Goal: Download file/media

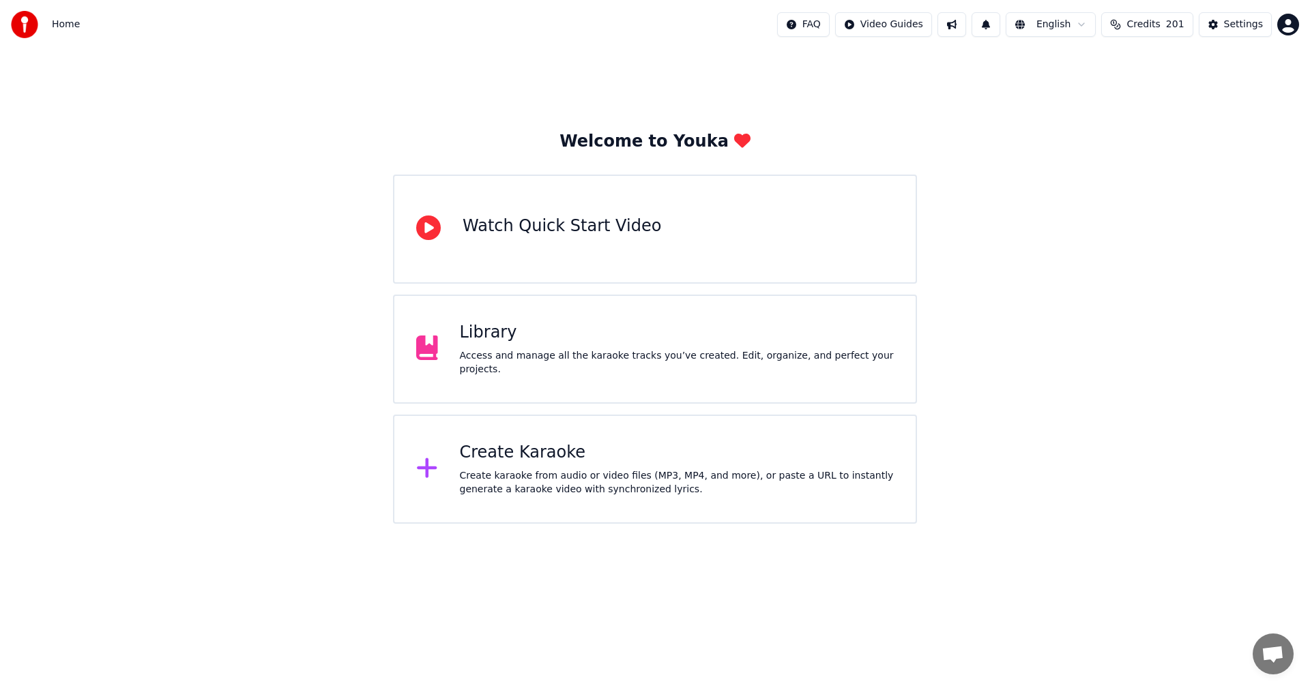
click at [643, 337] on div "Library" at bounding box center [677, 333] width 435 height 22
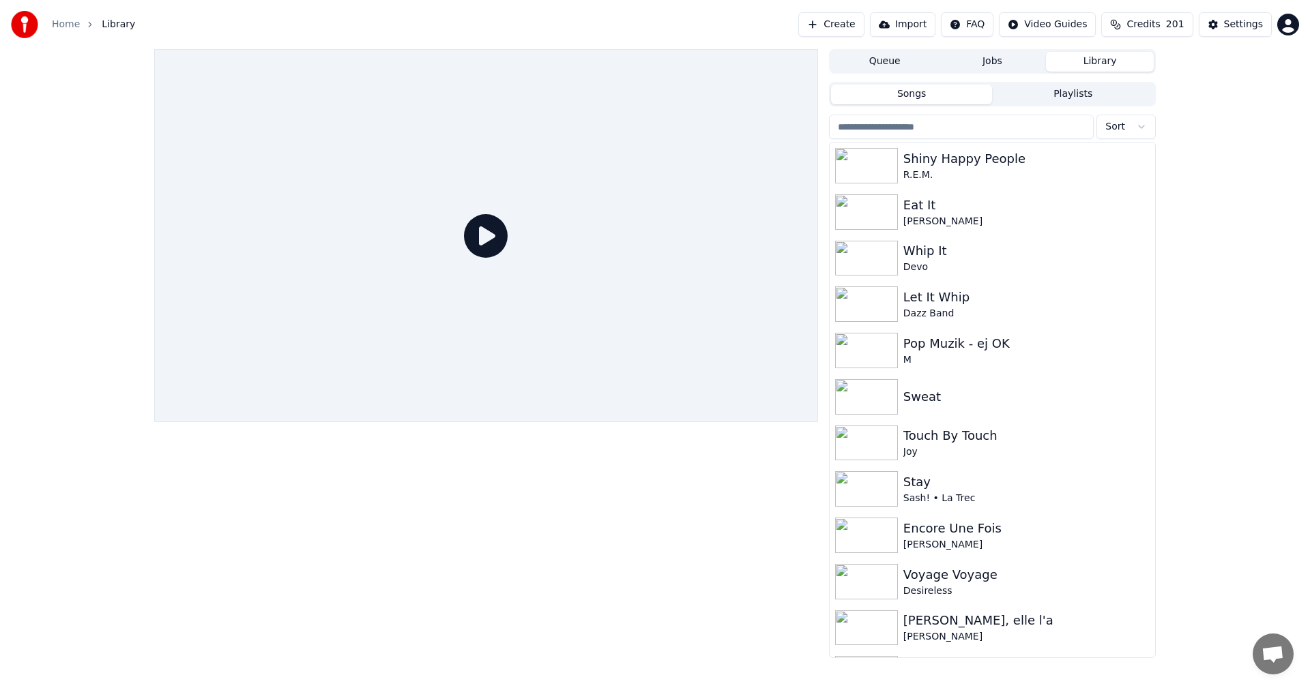
click at [1054, 130] on input "search" at bounding box center [961, 127] width 265 height 25
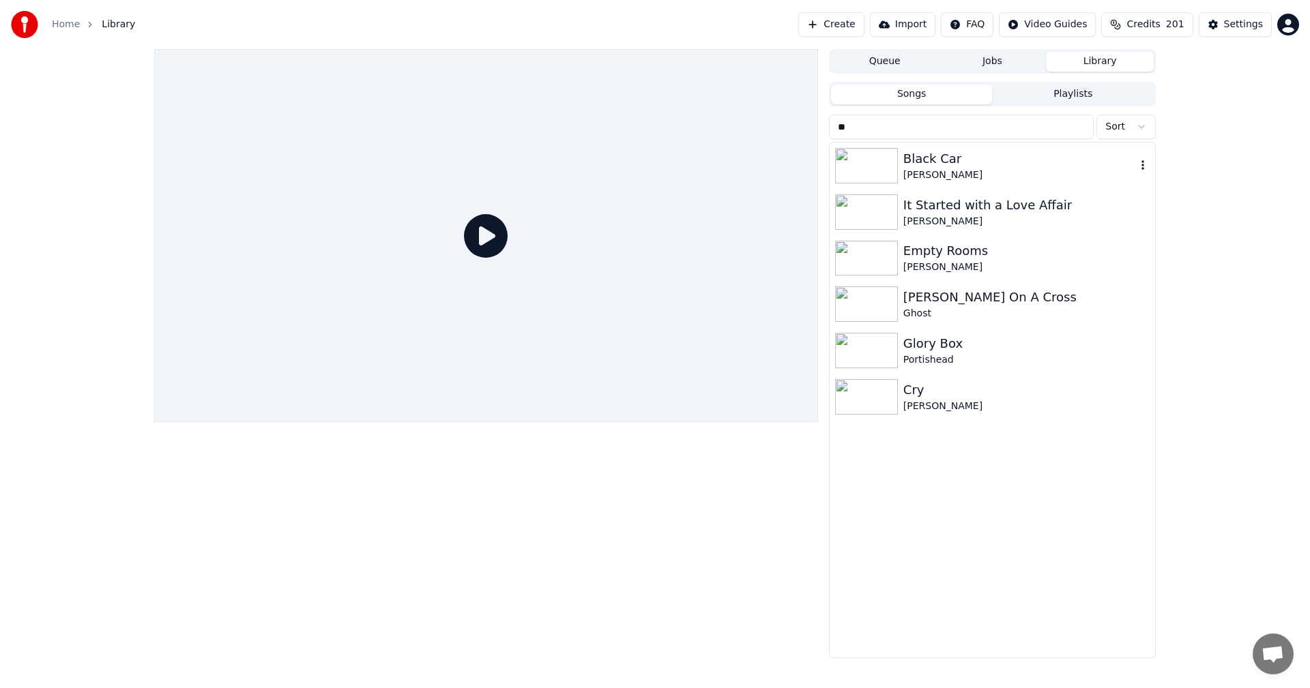
type input "*"
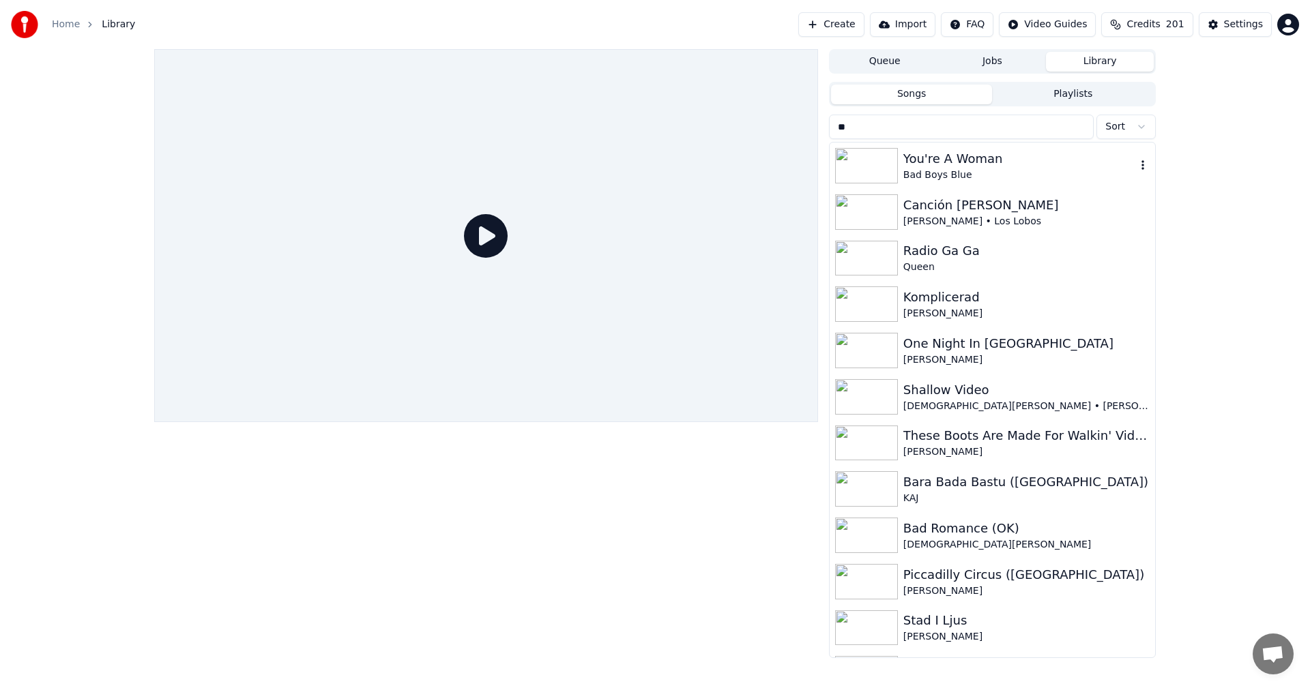
type input "*"
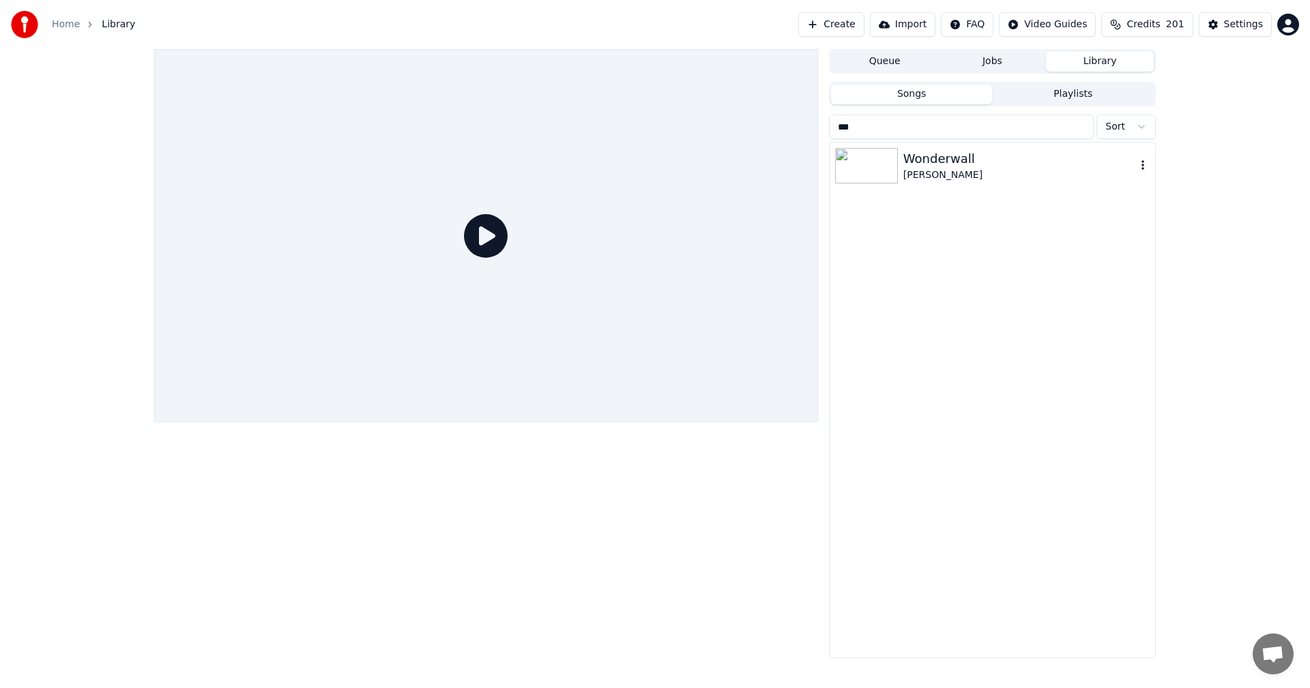
type input "***"
click at [995, 156] on div "Wonderwall" at bounding box center [1019, 158] width 233 height 19
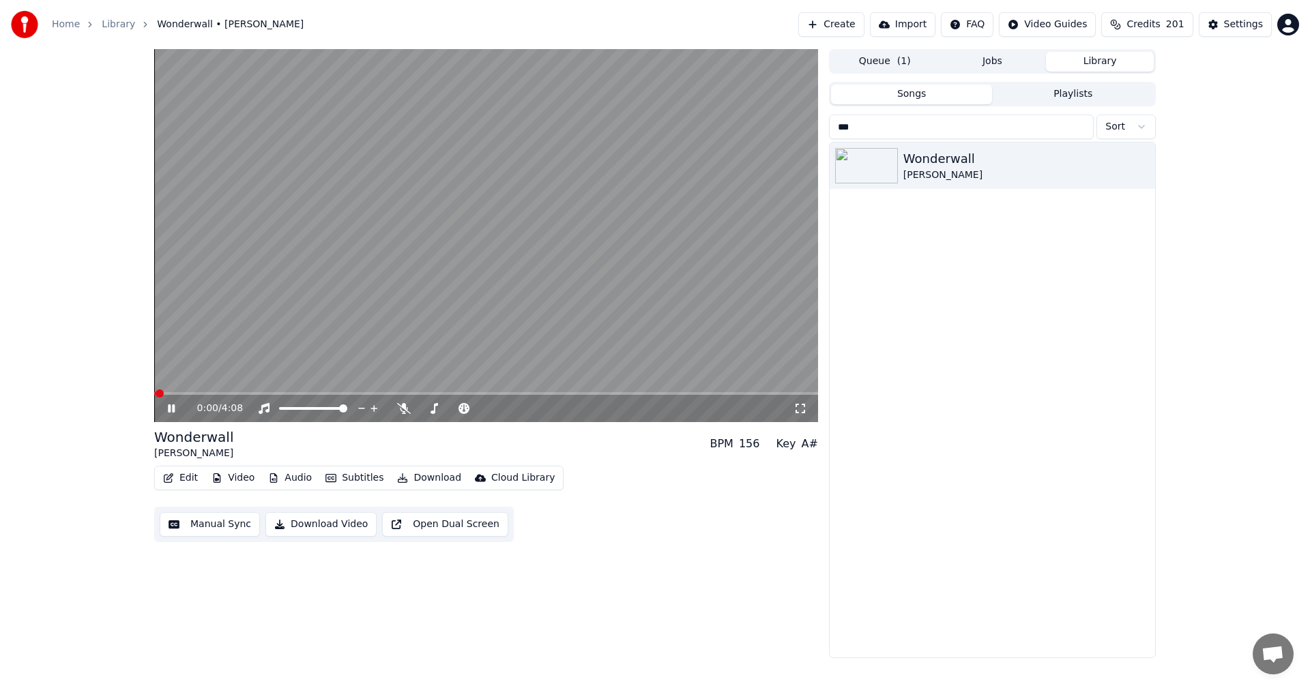
click at [444, 484] on button "Download" at bounding box center [429, 478] width 75 height 19
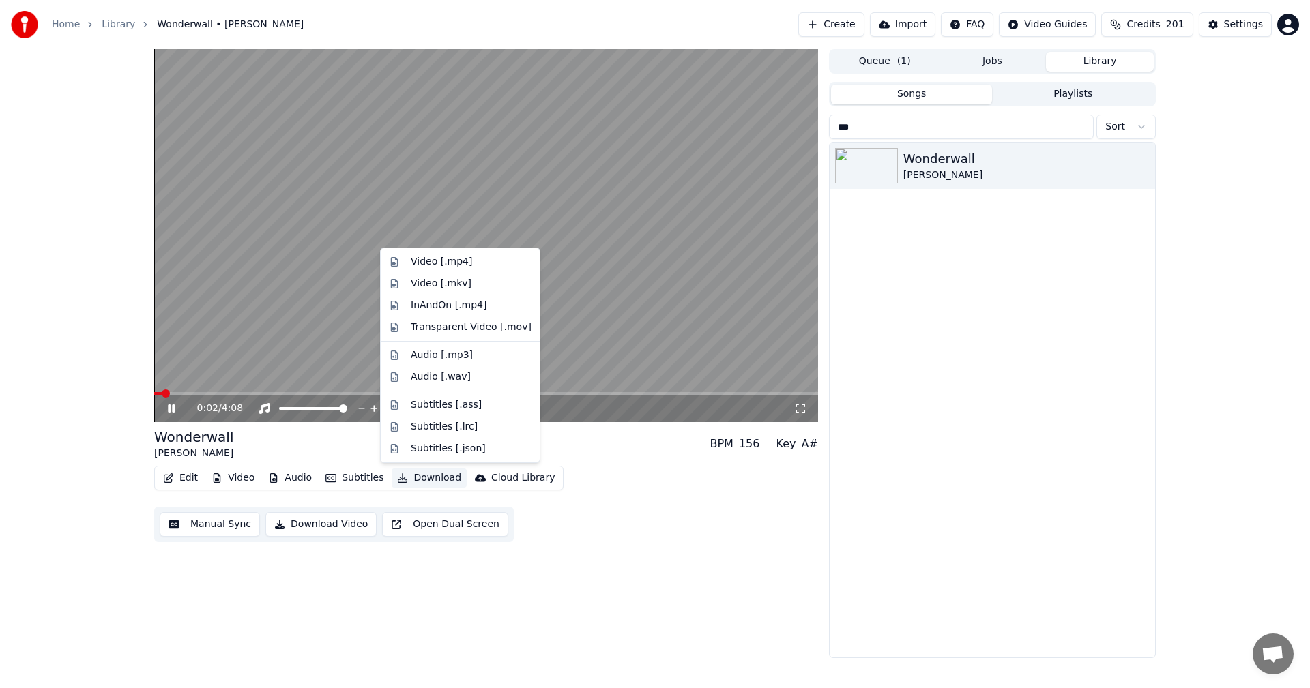
click at [252, 394] on span at bounding box center [486, 393] width 664 height 3
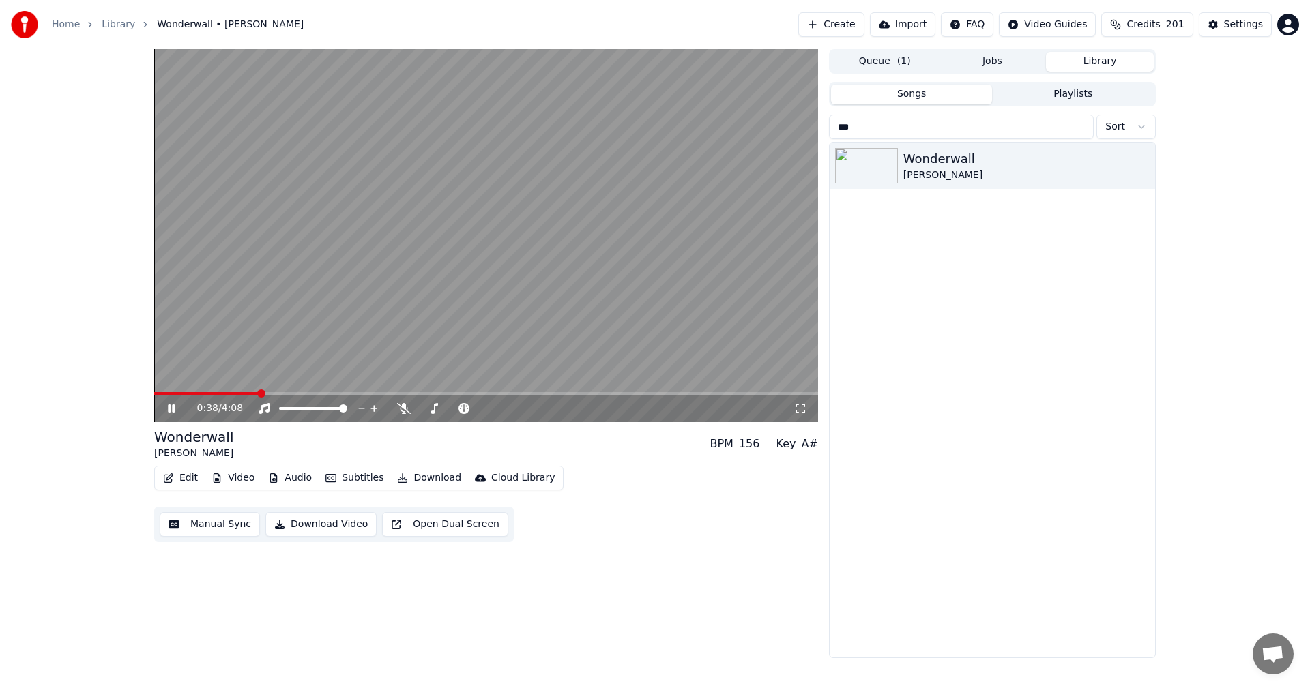
click at [310, 394] on span at bounding box center [486, 393] width 664 height 3
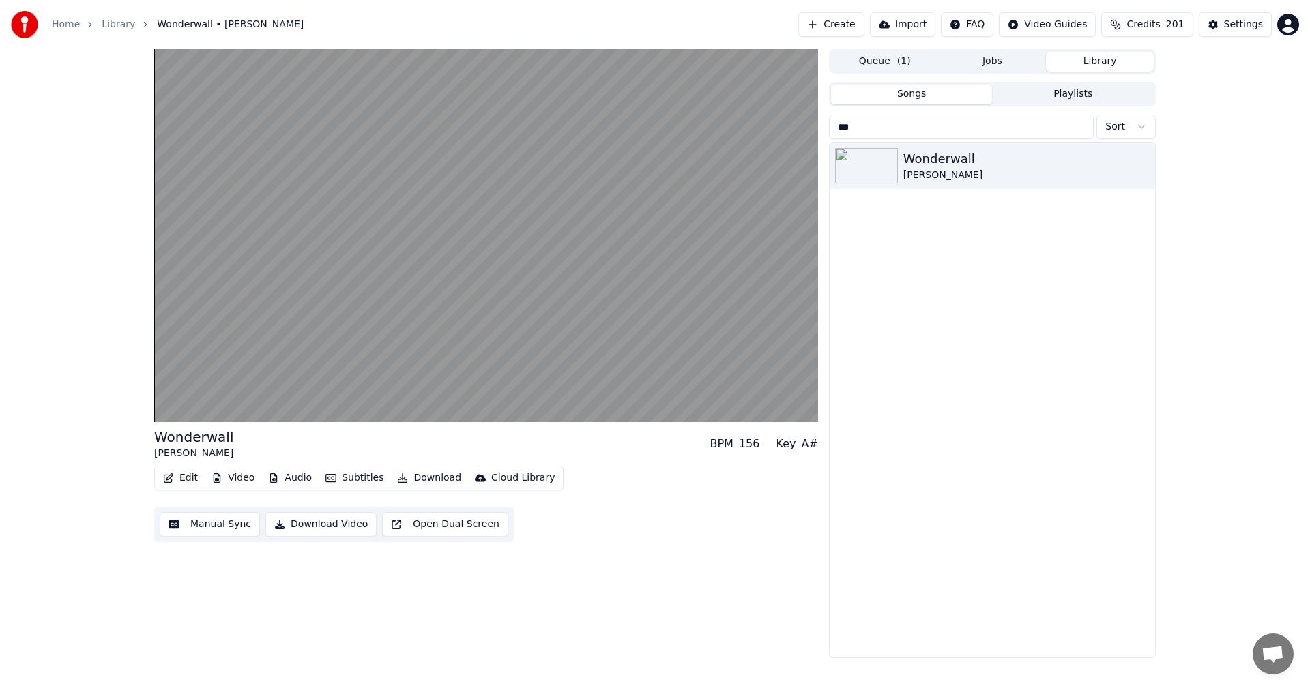
click at [429, 478] on button "Download" at bounding box center [429, 478] width 75 height 19
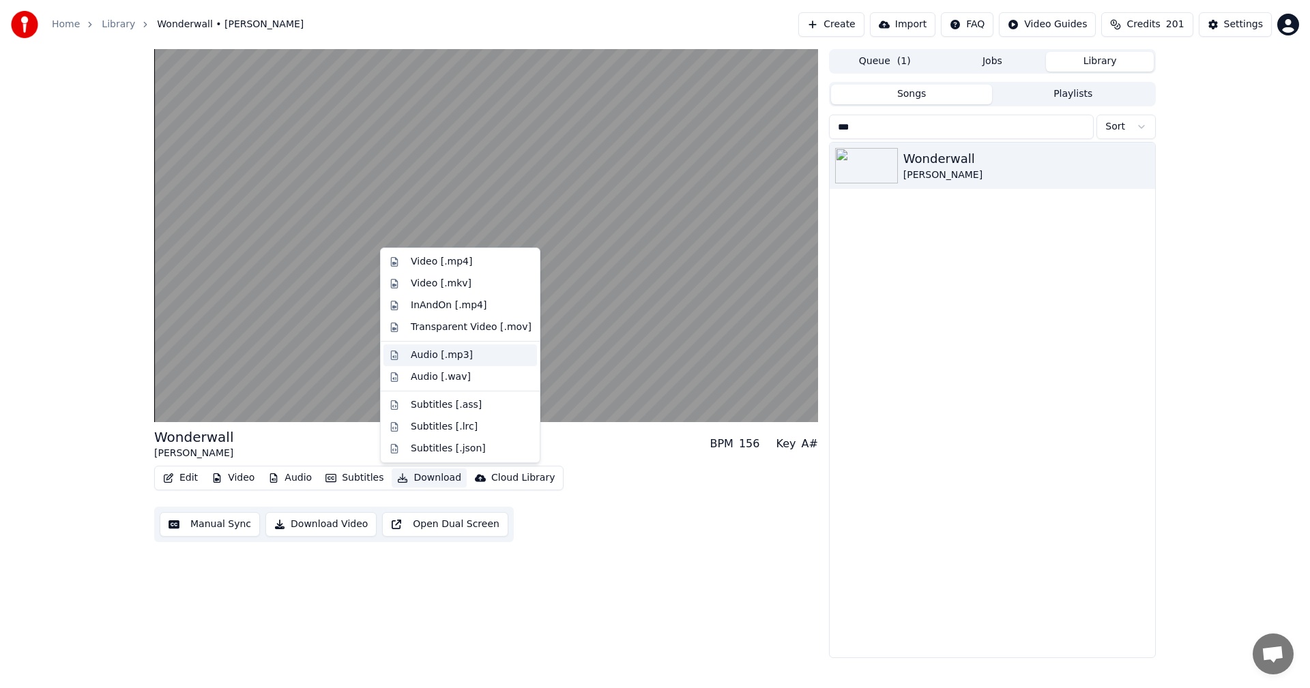
click at [475, 351] on div "Audio [.mp3]" at bounding box center [471, 356] width 121 height 14
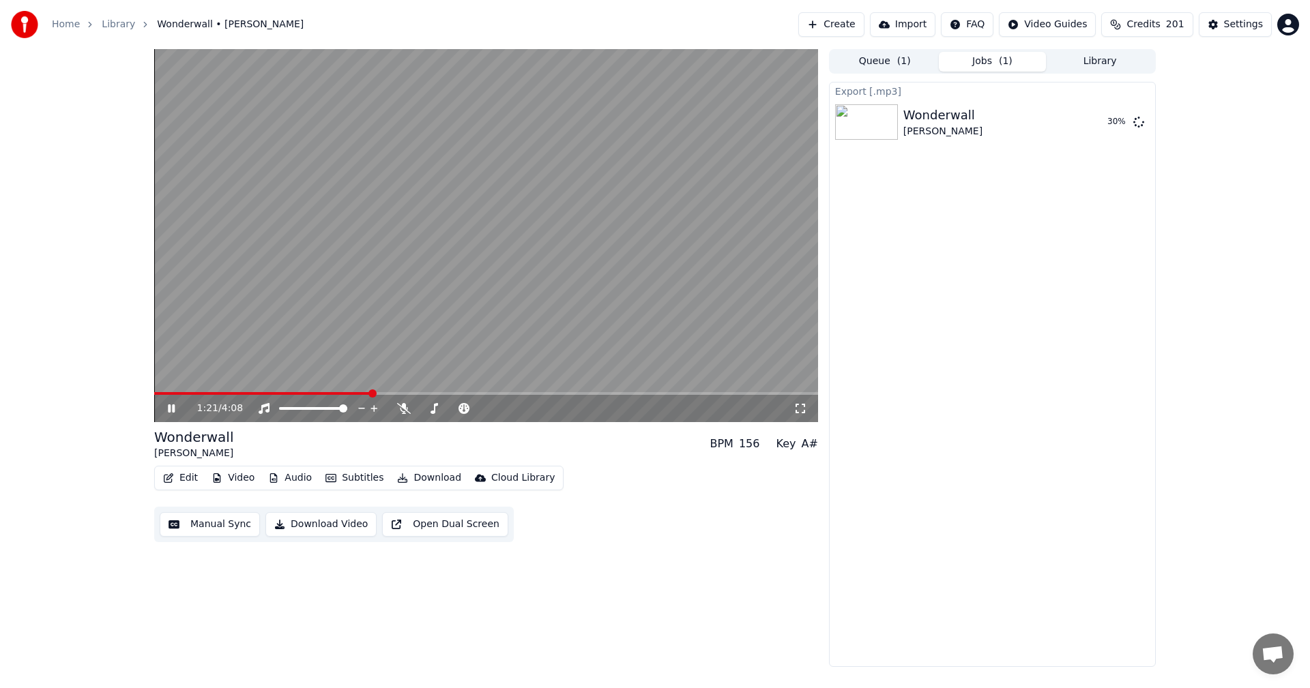
click at [167, 407] on icon at bounding box center [181, 408] width 32 height 11
click at [1114, 63] on button "Library" at bounding box center [1100, 62] width 108 height 20
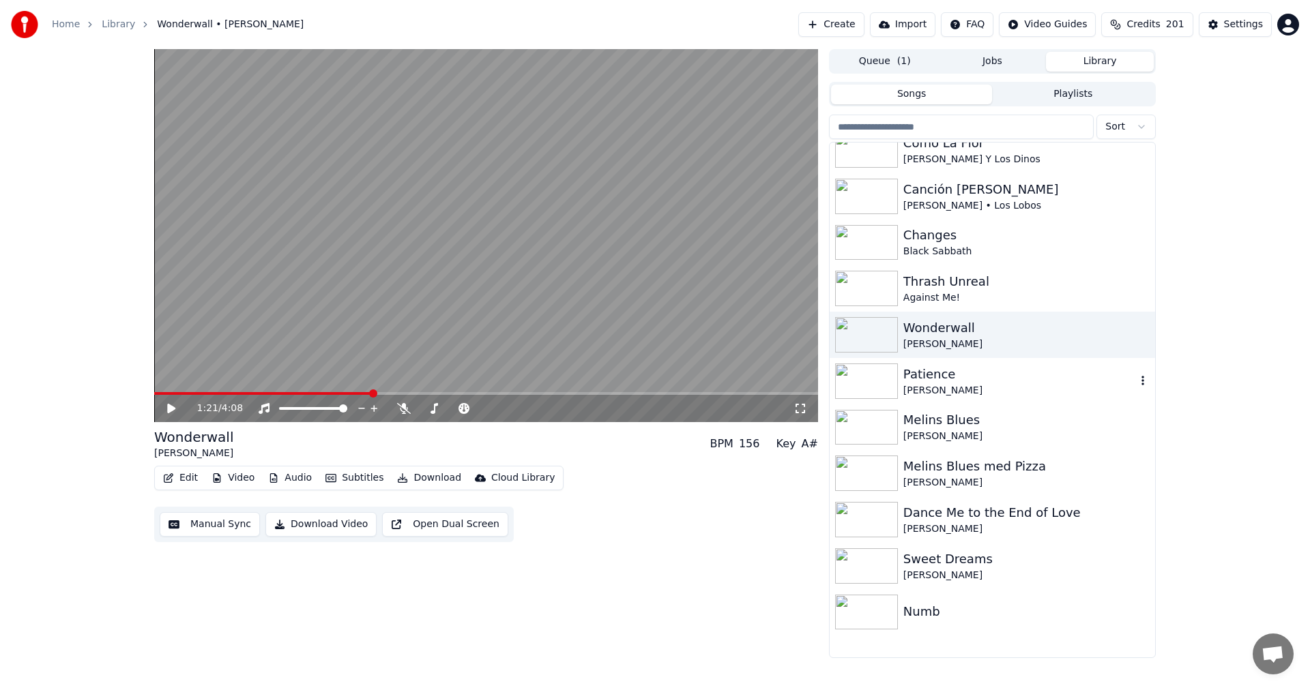
scroll to position [682, 0]
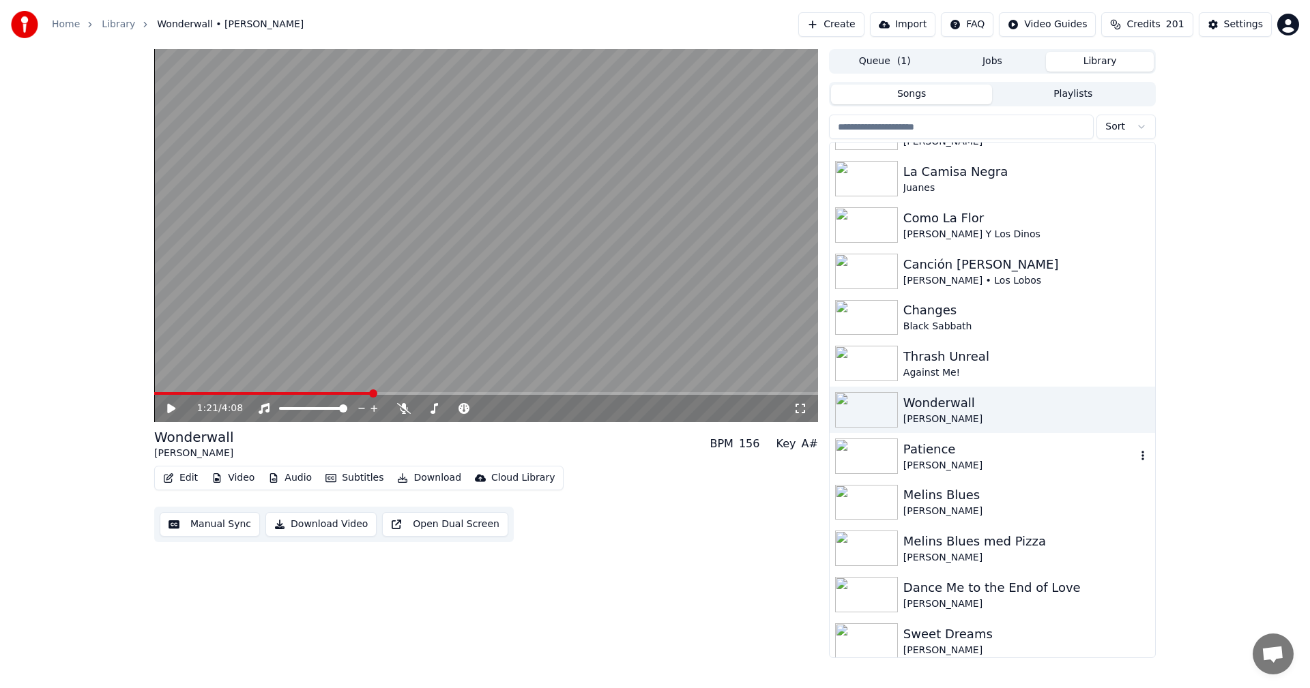
click at [923, 466] on div "[PERSON_NAME]" at bounding box center [1019, 466] width 233 height 14
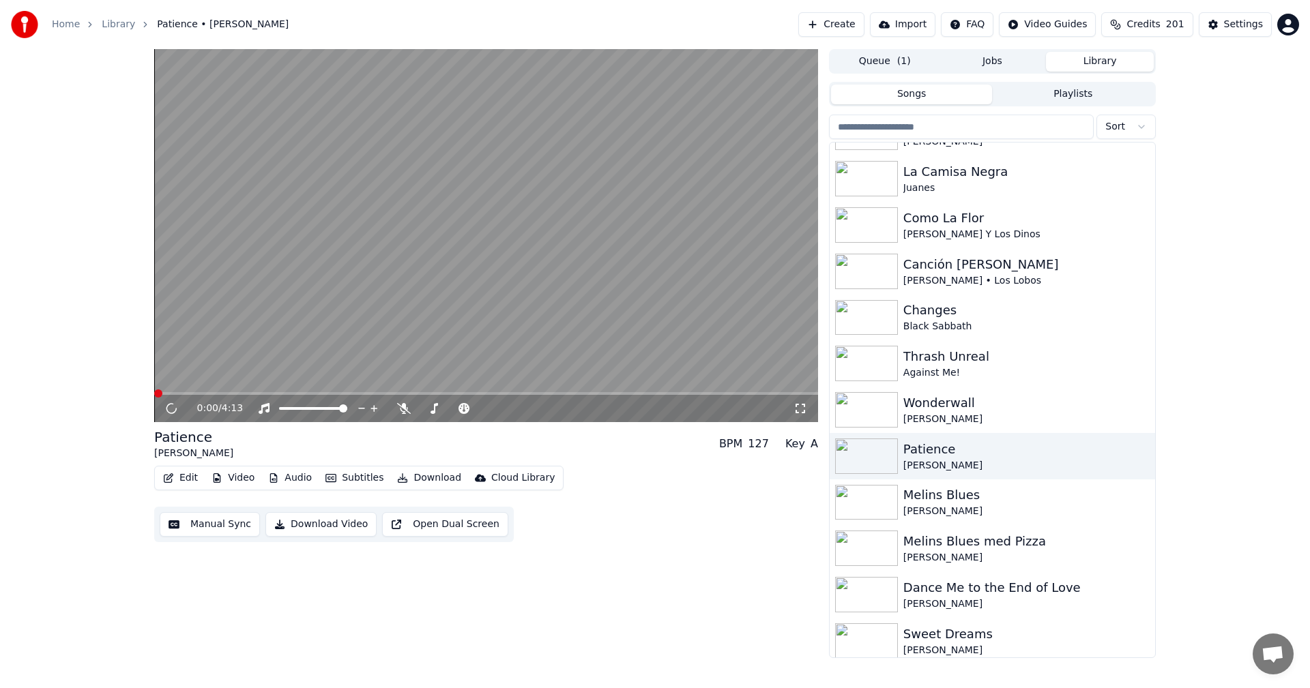
click at [416, 474] on button "Download" at bounding box center [429, 478] width 75 height 19
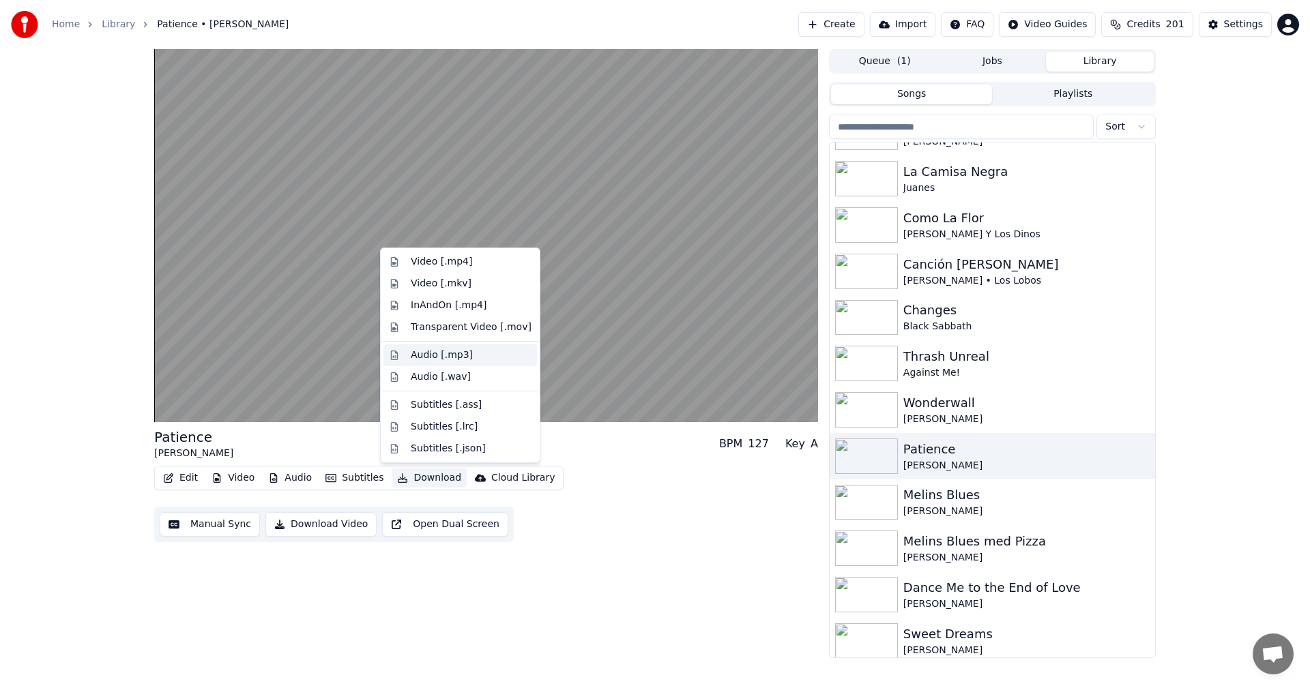
click at [433, 349] on div "Audio [.mp3]" at bounding box center [442, 356] width 62 height 14
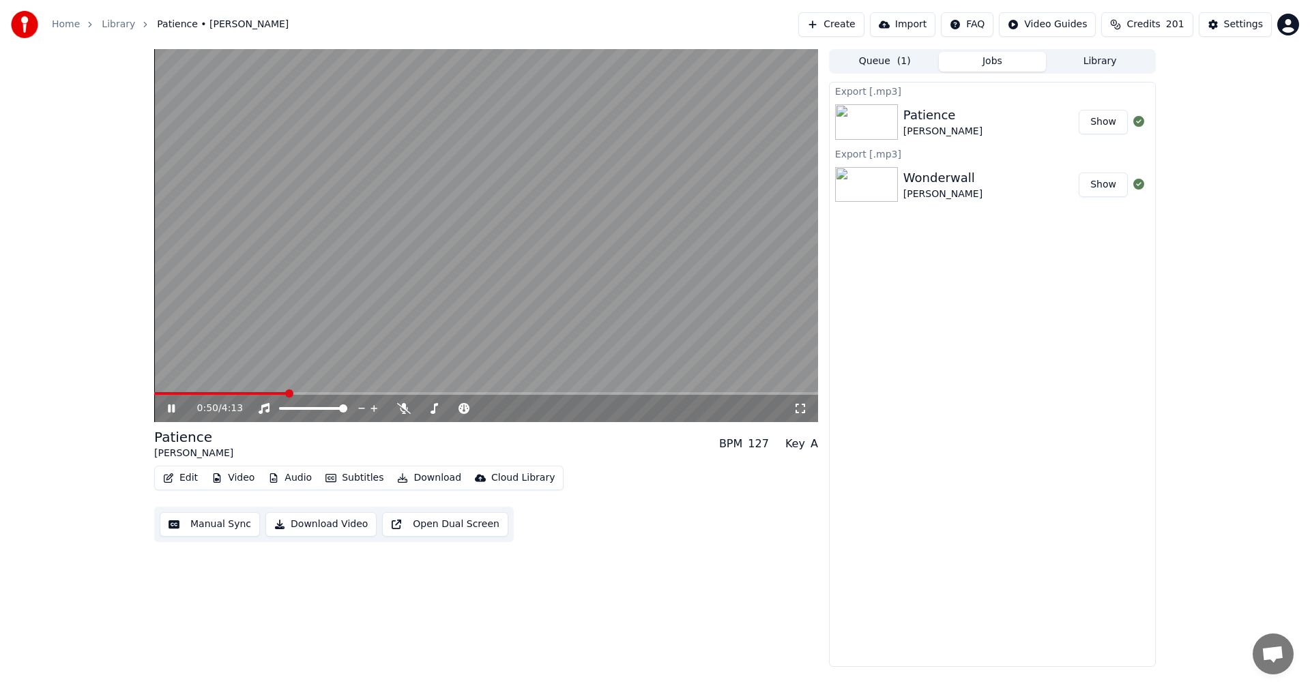
click at [171, 406] on icon at bounding box center [171, 409] width 7 height 8
click at [1118, 68] on button "Library" at bounding box center [1100, 62] width 108 height 20
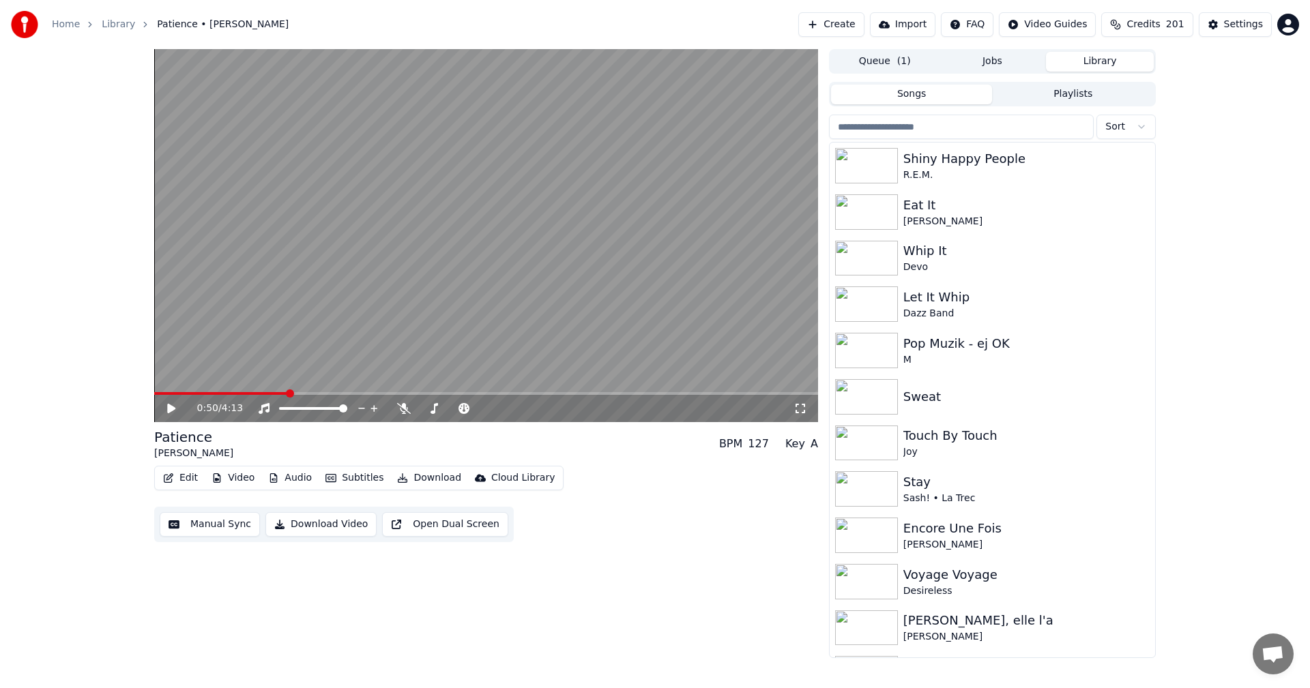
click at [995, 119] on input "search" at bounding box center [961, 127] width 265 height 25
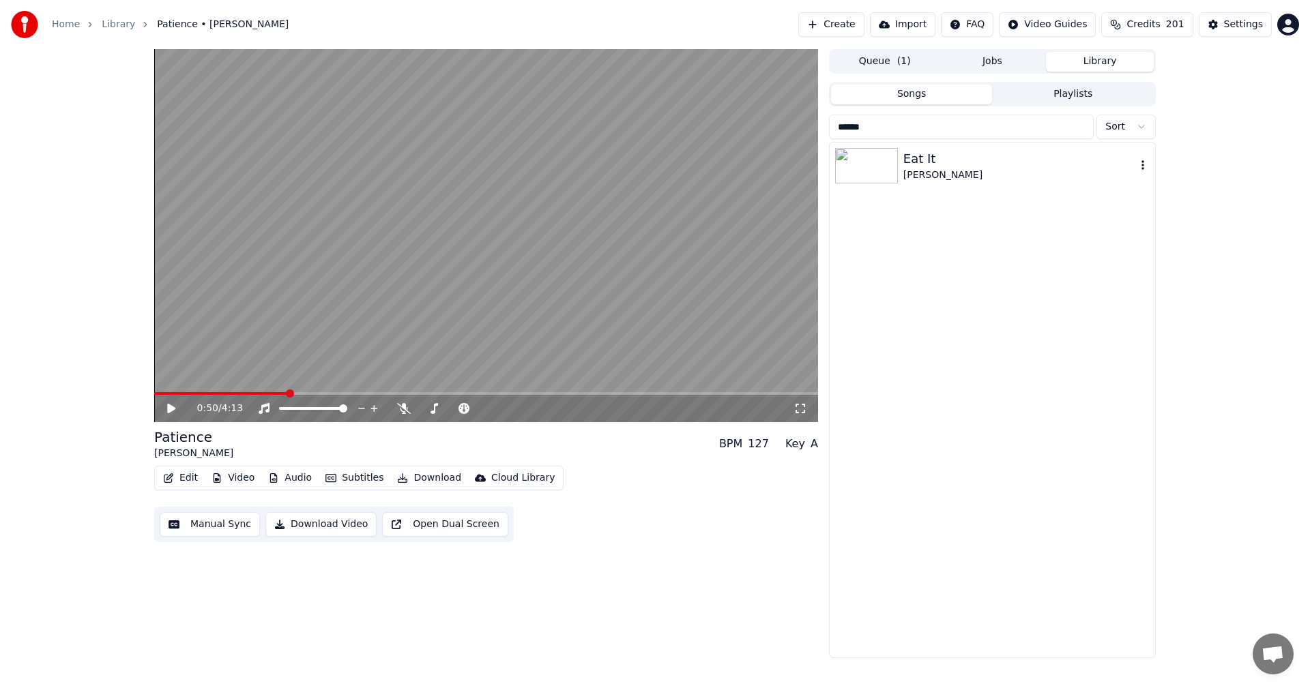
type input "******"
click at [967, 164] on div "Eat It" at bounding box center [1019, 158] width 233 height 19
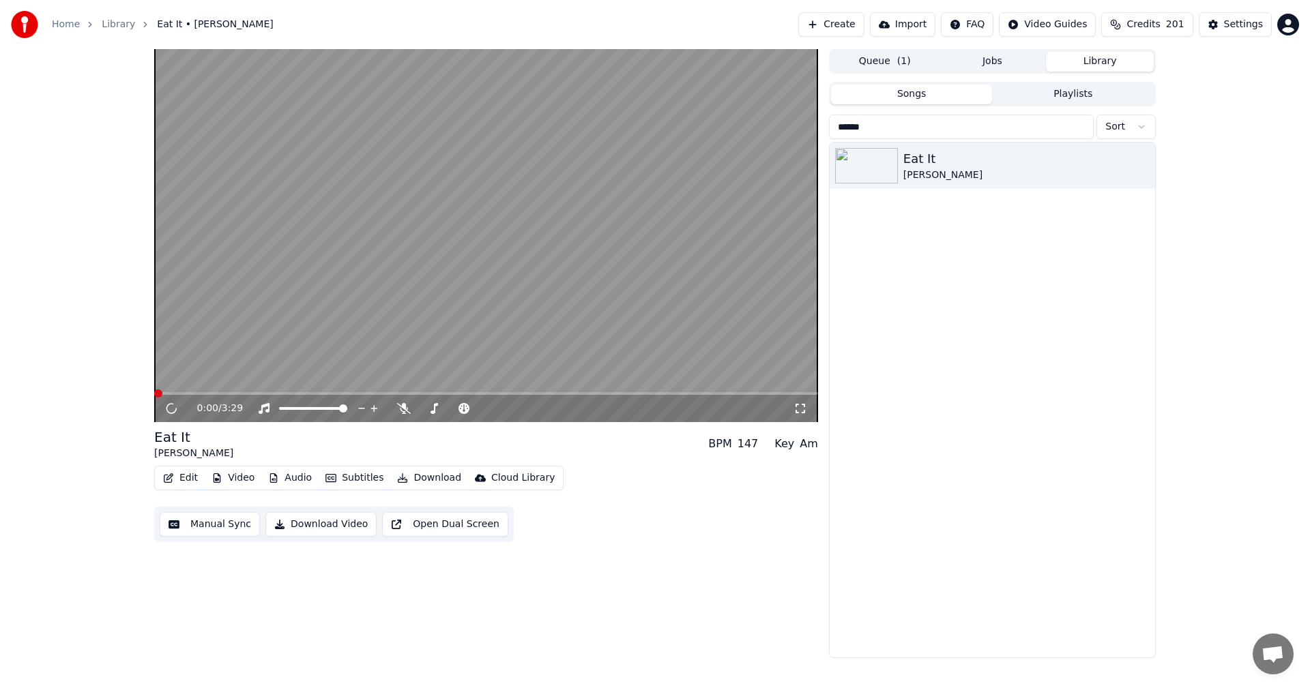
click at [420, 481] on button "Download" at bounding box center [429, 478] width 75 height 19
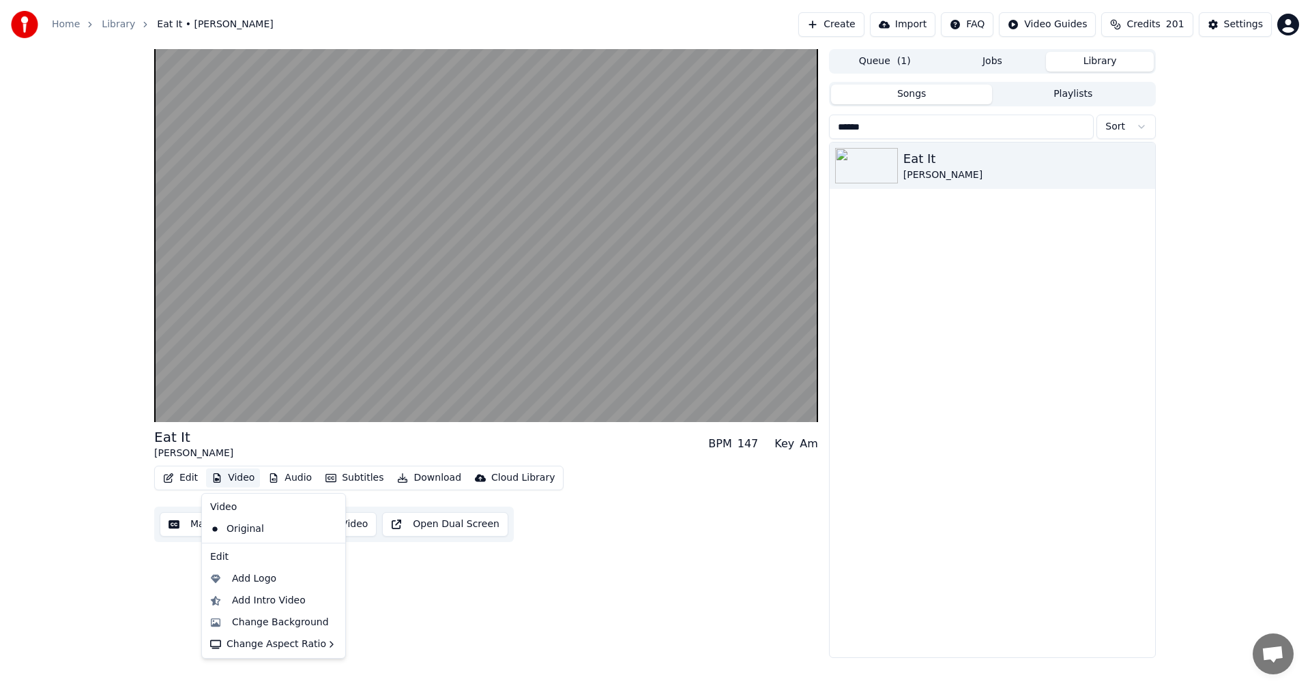
click at [226, 478] on button "Video" at bounding box center [233, 478] width 54 height 19
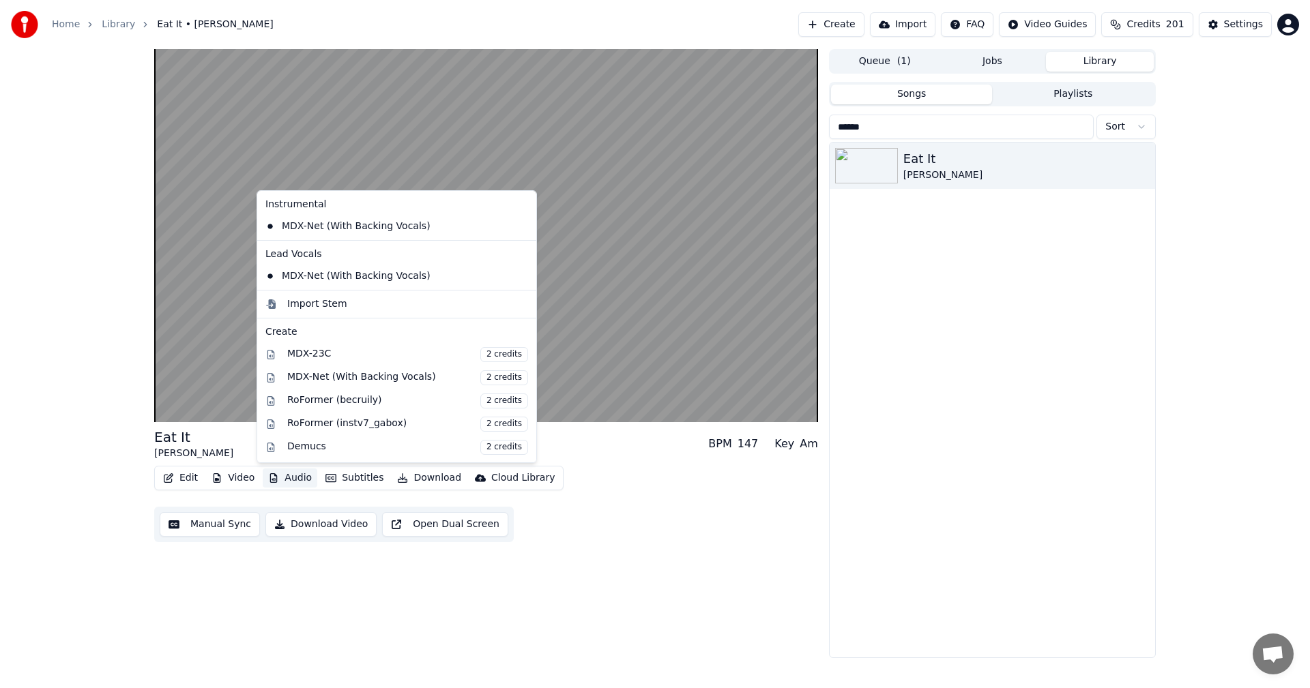
click at [682, 566] on div "Eat It [PERSON_NAME] BPM 147 Key Am Edit Video Audio Subtitles Download Cloud L…" at bounding box center [486, 353] width 664 height 609
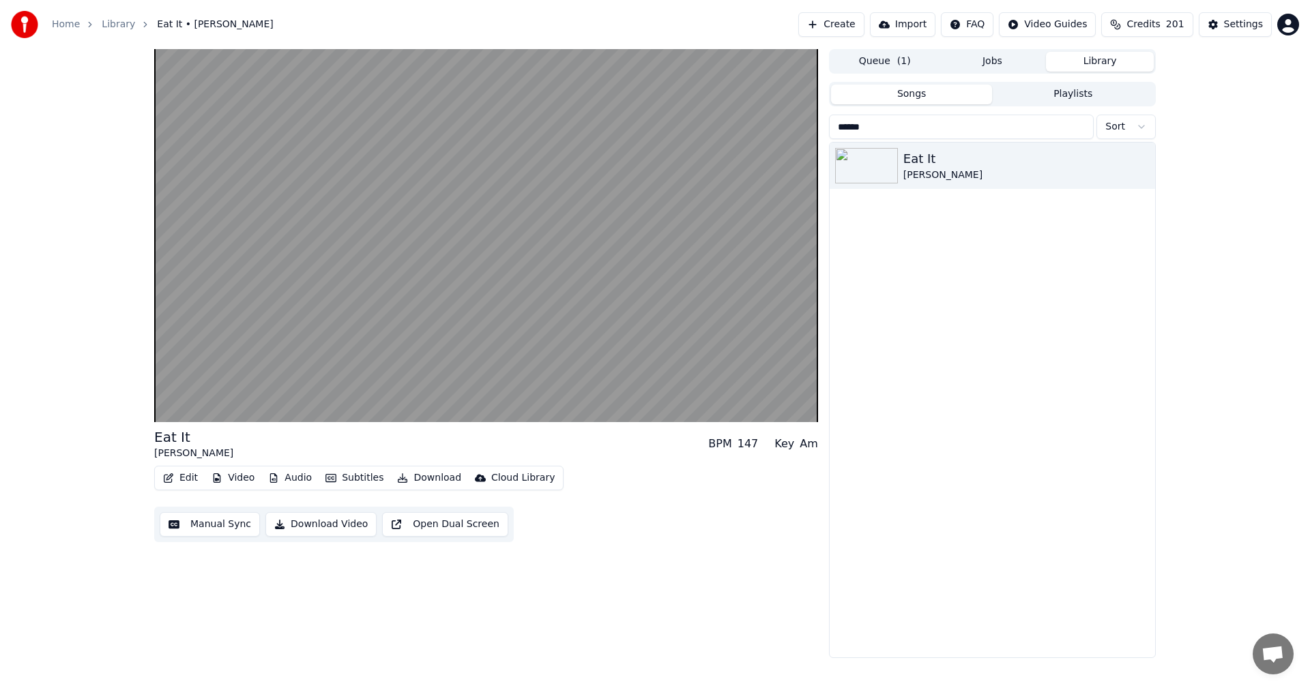
click at [433, 474] on button "Download" at bounding box center [429, 478] width 75 height 19
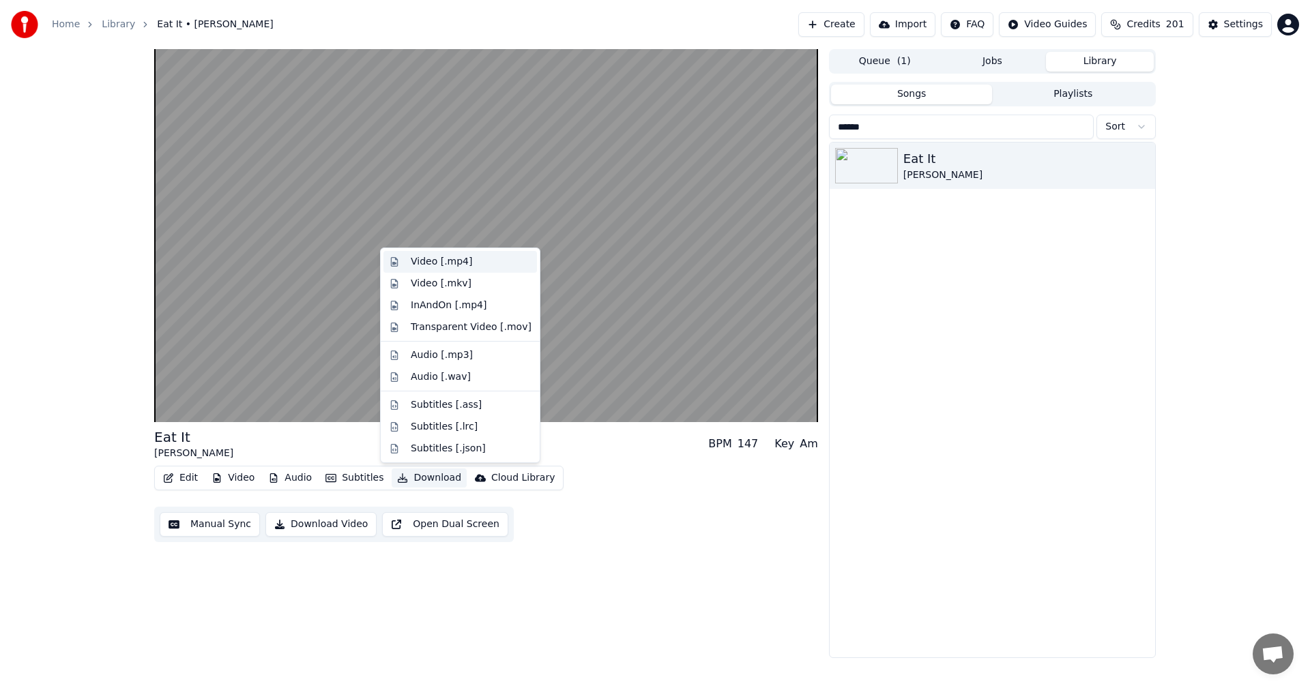
click at [488, 261] on div "Video [.mp4]" at bounding box center [471, 262] width 121 height 14
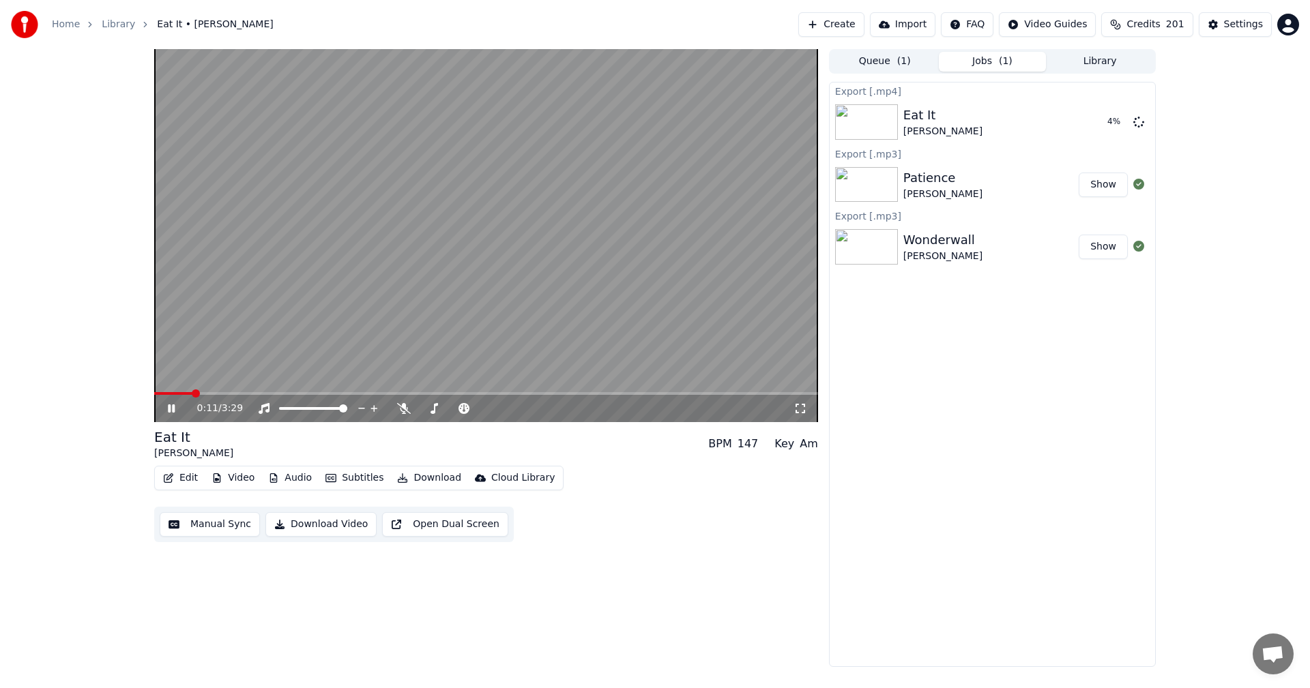
click at [173, 406] on icon at bounding box center [171, 409] width 7 height 8
click at [1111, 65] on button "Library" at bounding box center [1100, 62] width 108 height 20
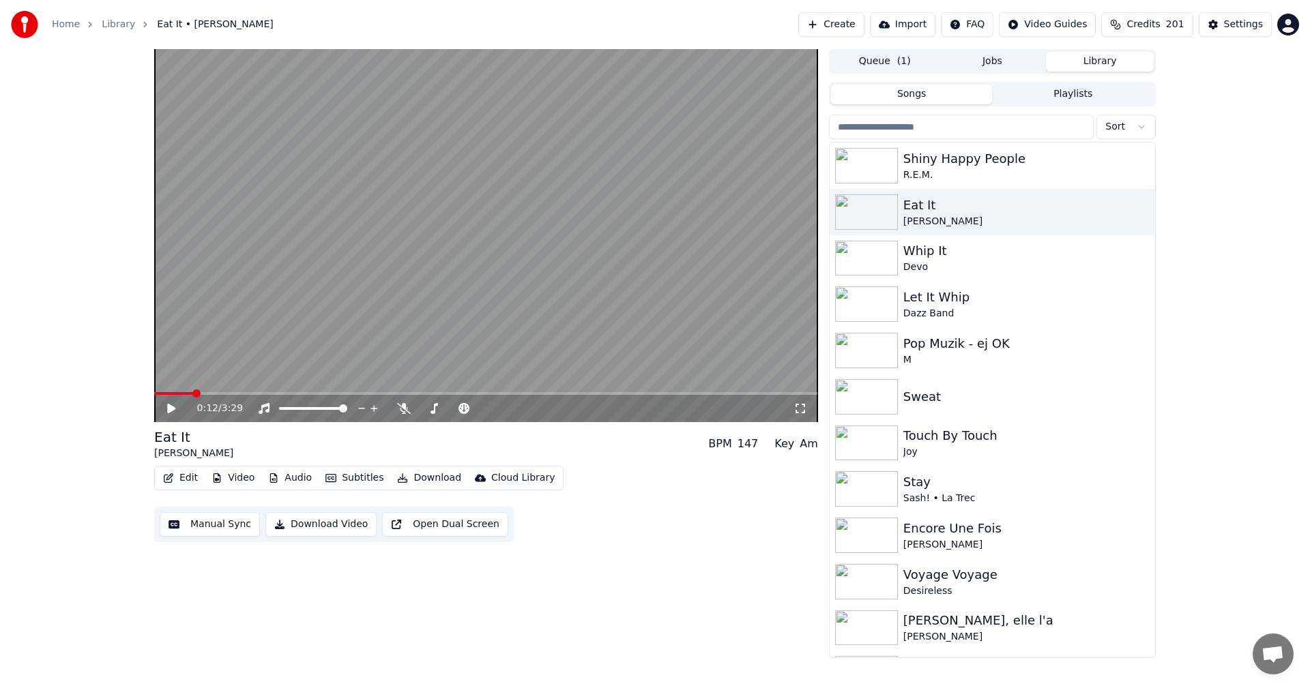
click at [1000, 125] on input "search" at bounding box center [961, 127] width 265 height 25
click at [1283, 233] on div "0:12 / 3:29 Eat It [PERSON_NAME] BPM 147 Key Am Edit Video Audio Subtitles Down…" at bounding box center [655, 353] width 1310 height 609
click at [1062, 126] on input "search" at bounding box center [961, 127] width 265 height 25
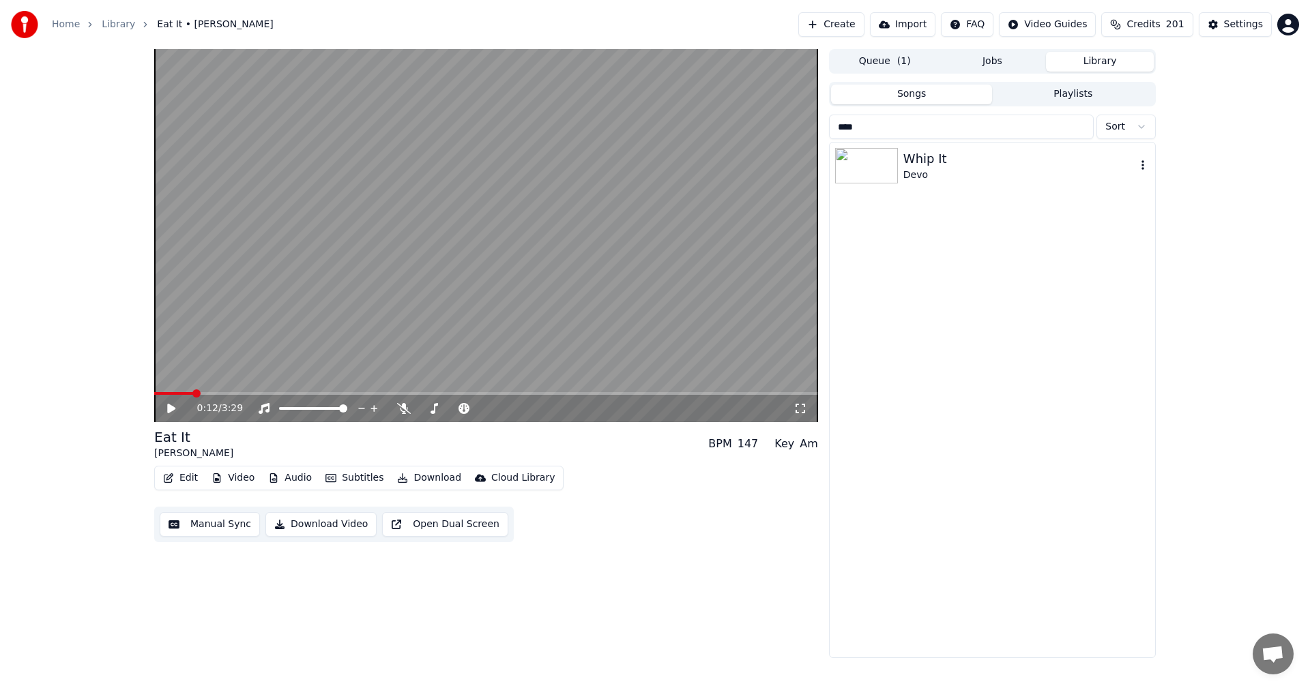
type input "****"
click at [1007, 165] on div "Whip It" at bounding box center [1019, 158] width 233 height 19
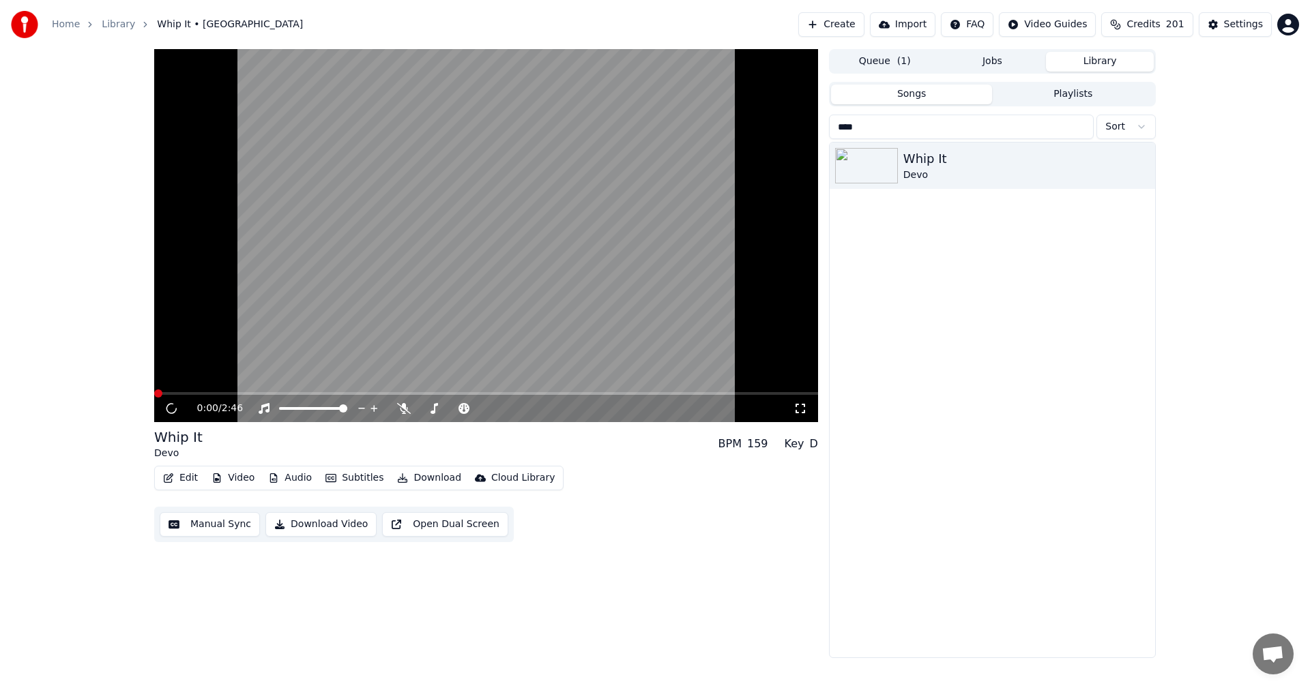
click at [437, 480] on button "Download" at bounding box center [429, 478] width 75 height 19
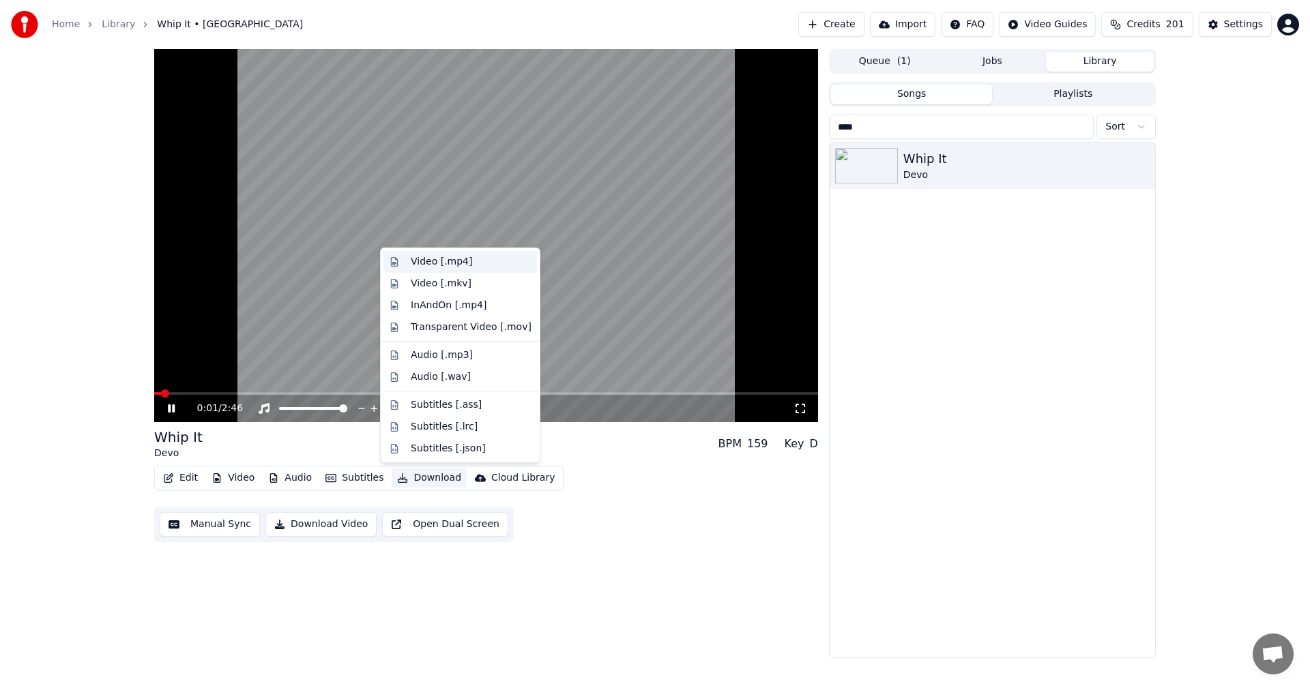
click at [465, 263] on div "Video [.mp4]" at bounding box center [441, 262] width 61 height 14
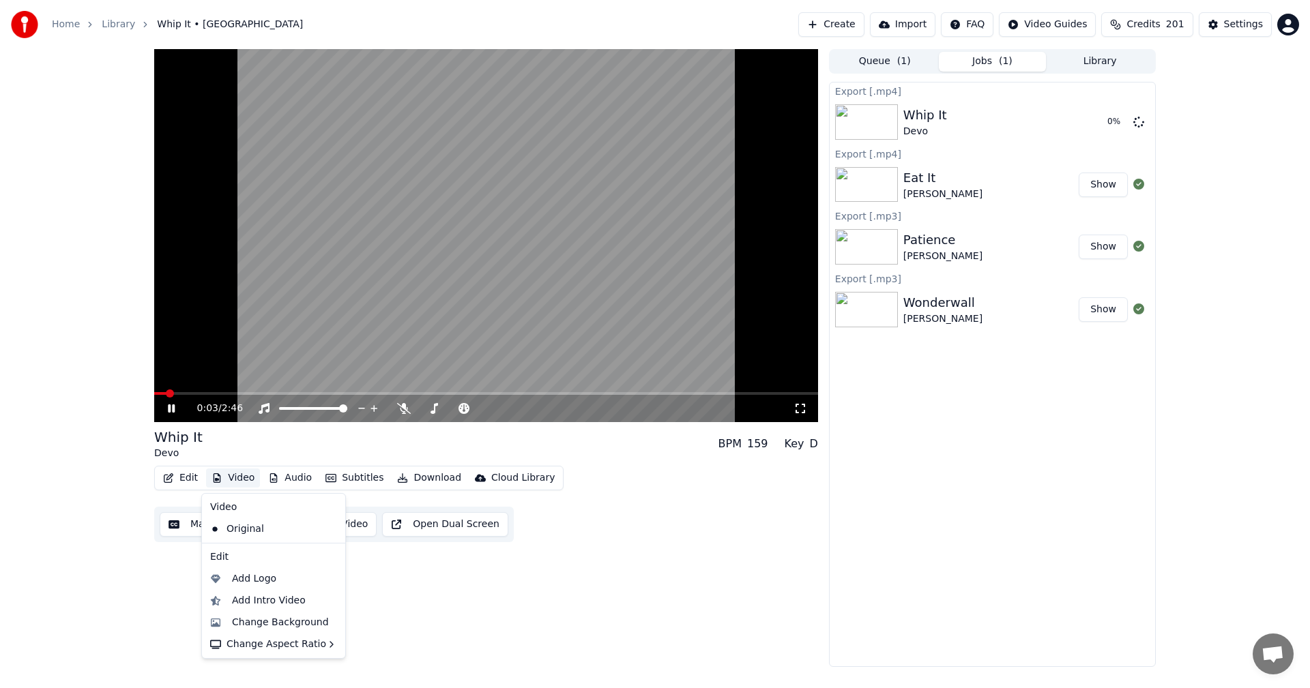
click at [236, 476] on button "Video" at bounding box center [233, 478] width 54 height 19
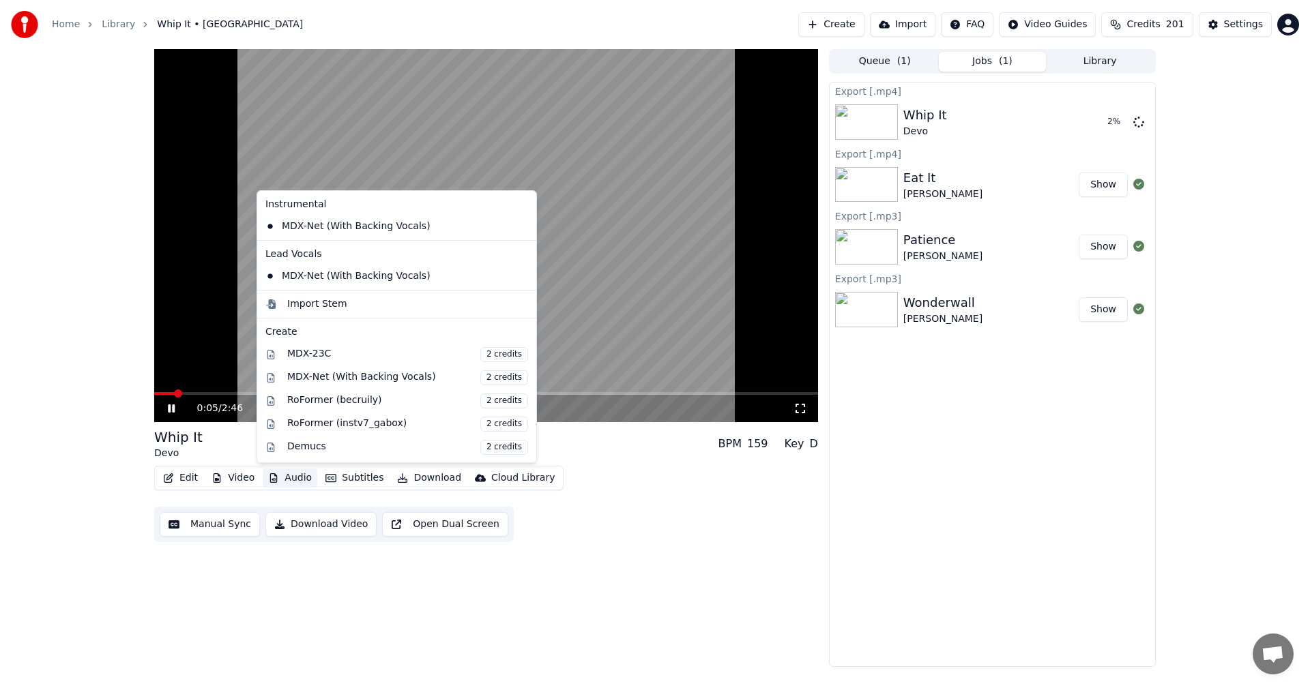
click at [171, 408] on icon at bounding box center [171, 409] width 7 height 8
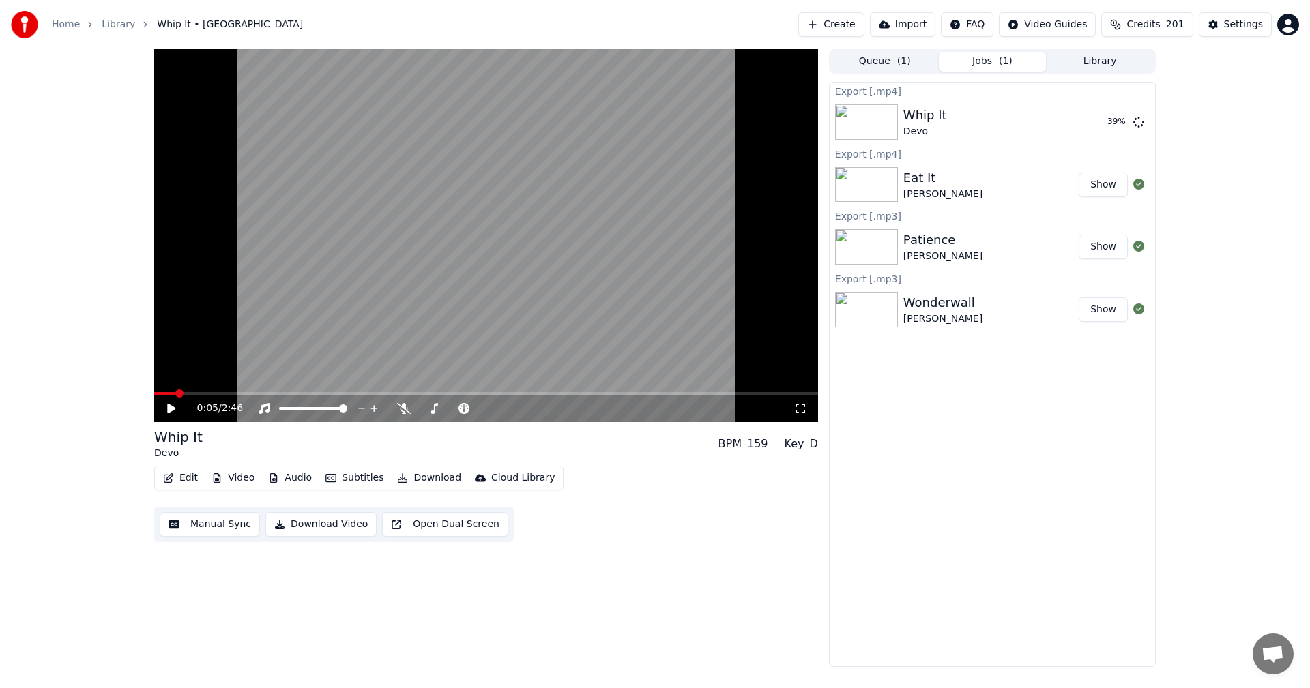
click at [1094, 59] on button "Library" at bounding box center [1100, 62] width 108 height 20
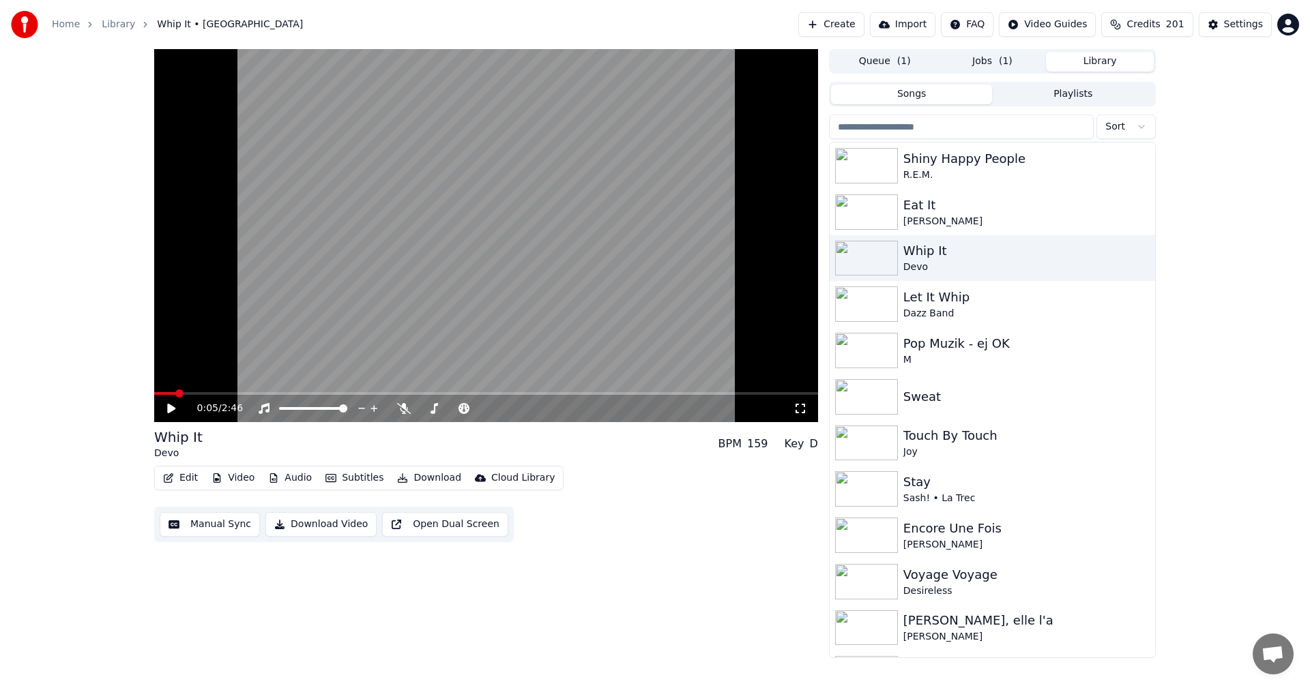
click at [1000, 123] on input "search" at bounding box center [961, 127] width 265 height 25
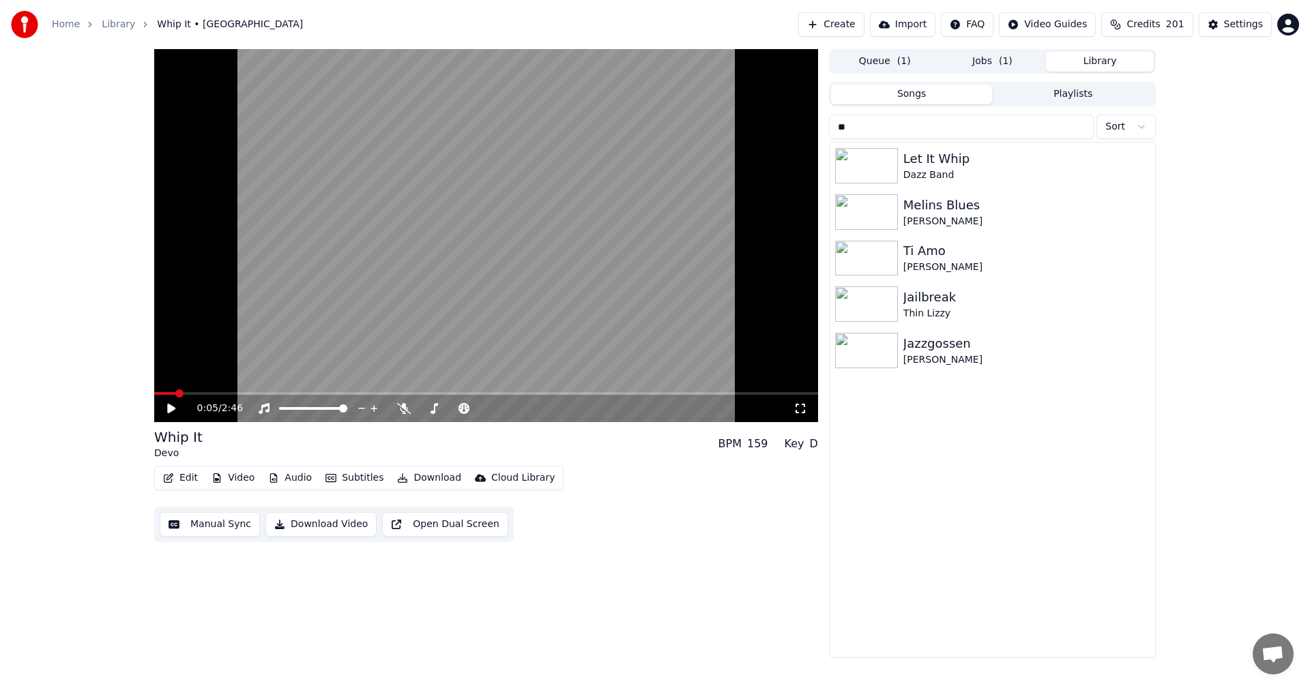
type input "**"
click at [987, 52] on button "Jobs ( 1 )" at bounding box center [993, 62] width 108 height 20
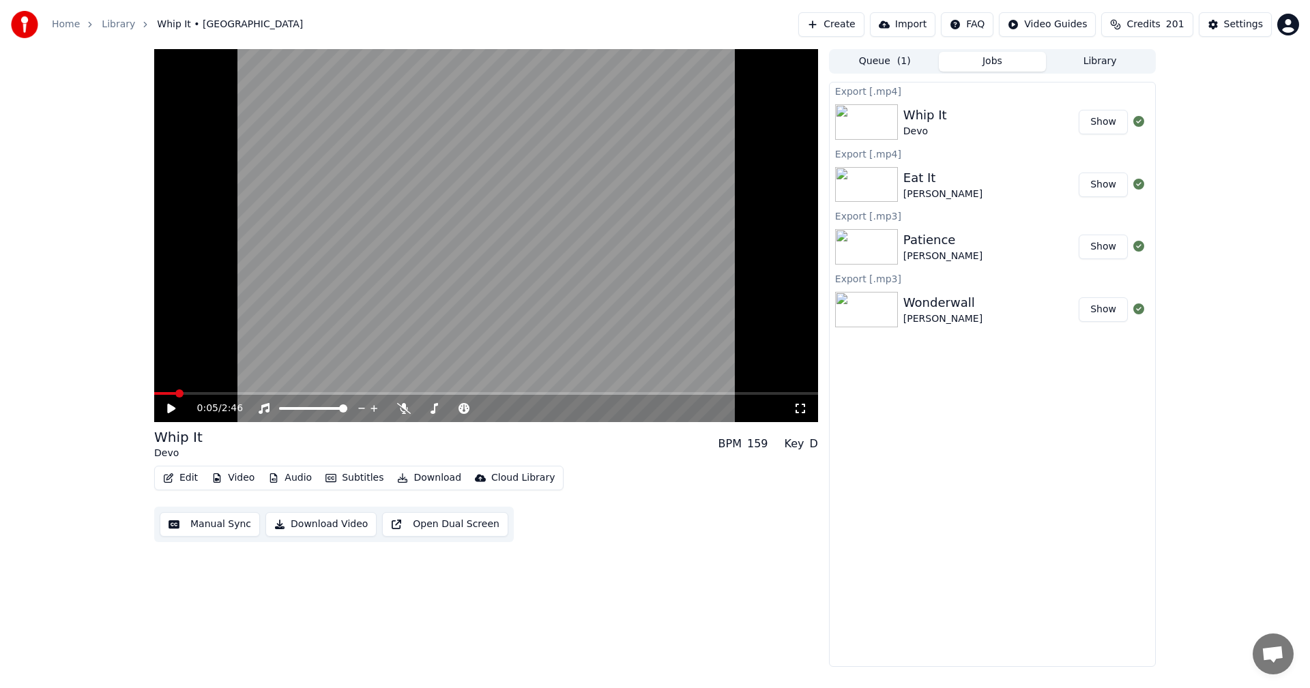
click at [1099, 57] on button "Library" at bounding box center [1100, 62] width 108 height 20
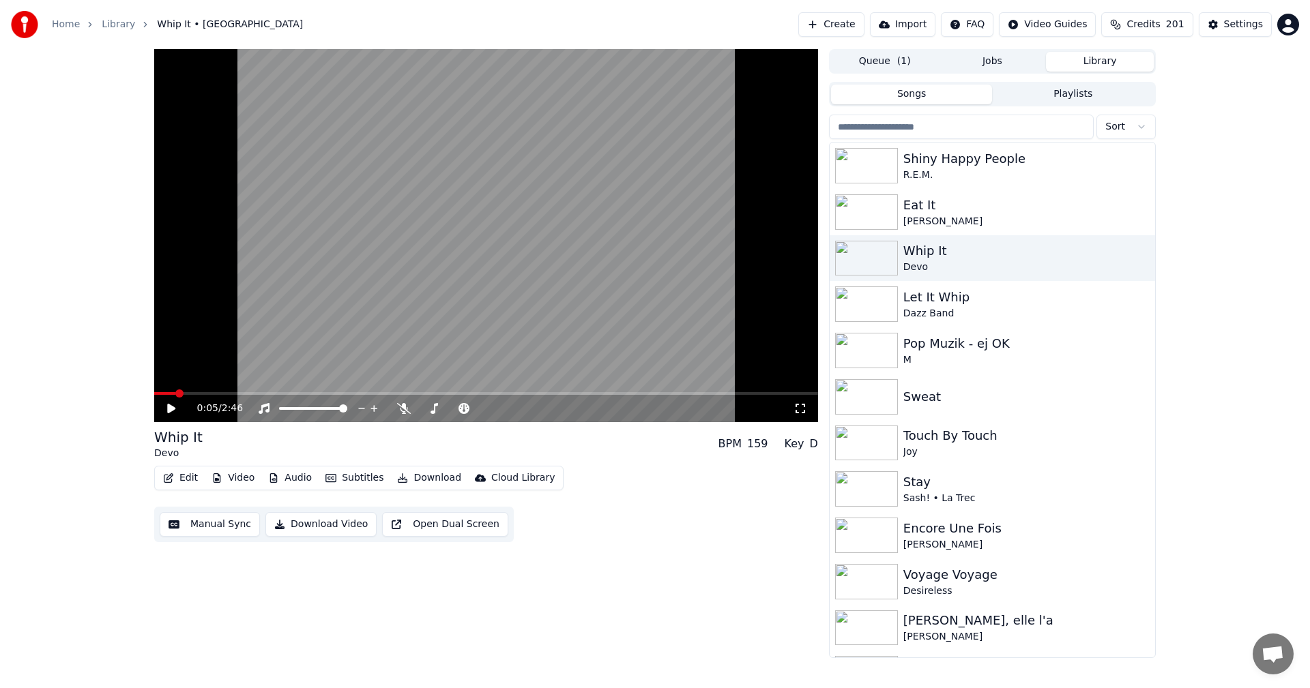
click at [1034, 125] on input "search" at bounding box center [961, 127] width 265 height 25
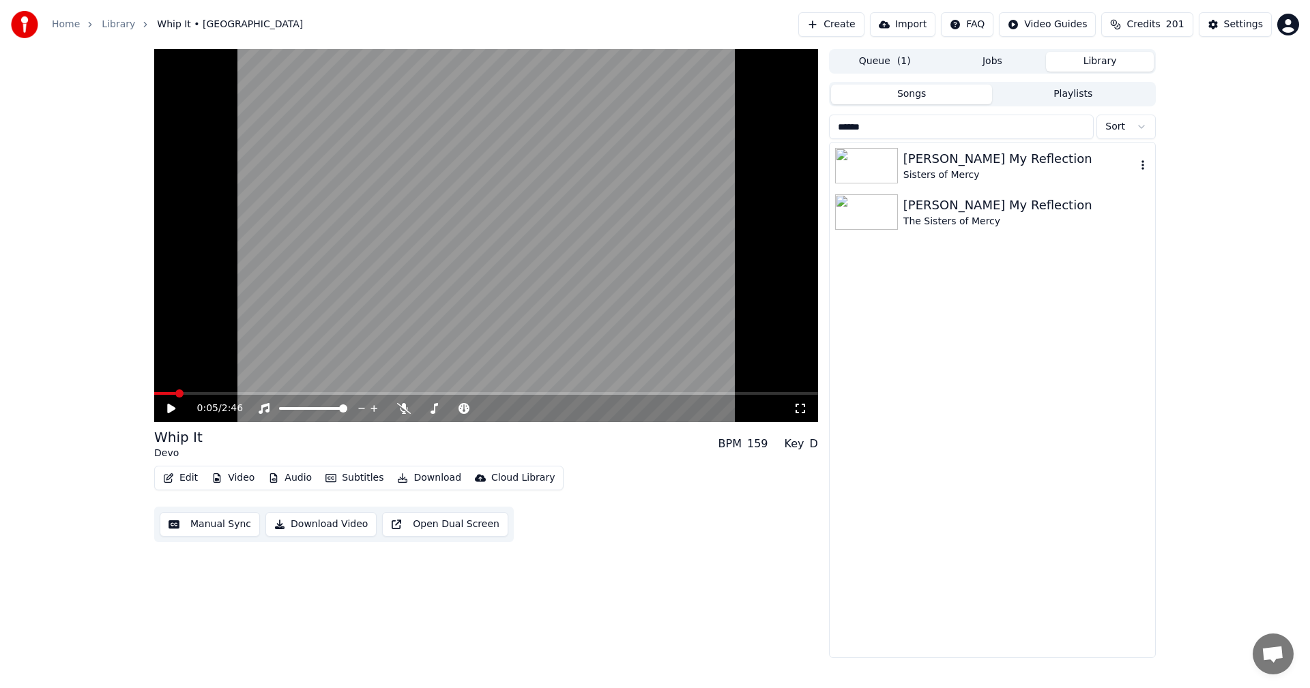
type input "******"
click at [1038, 154] on div "[PERSON_NAME] My Reflection" at bounding box center [1019, 158] width 233 height 19
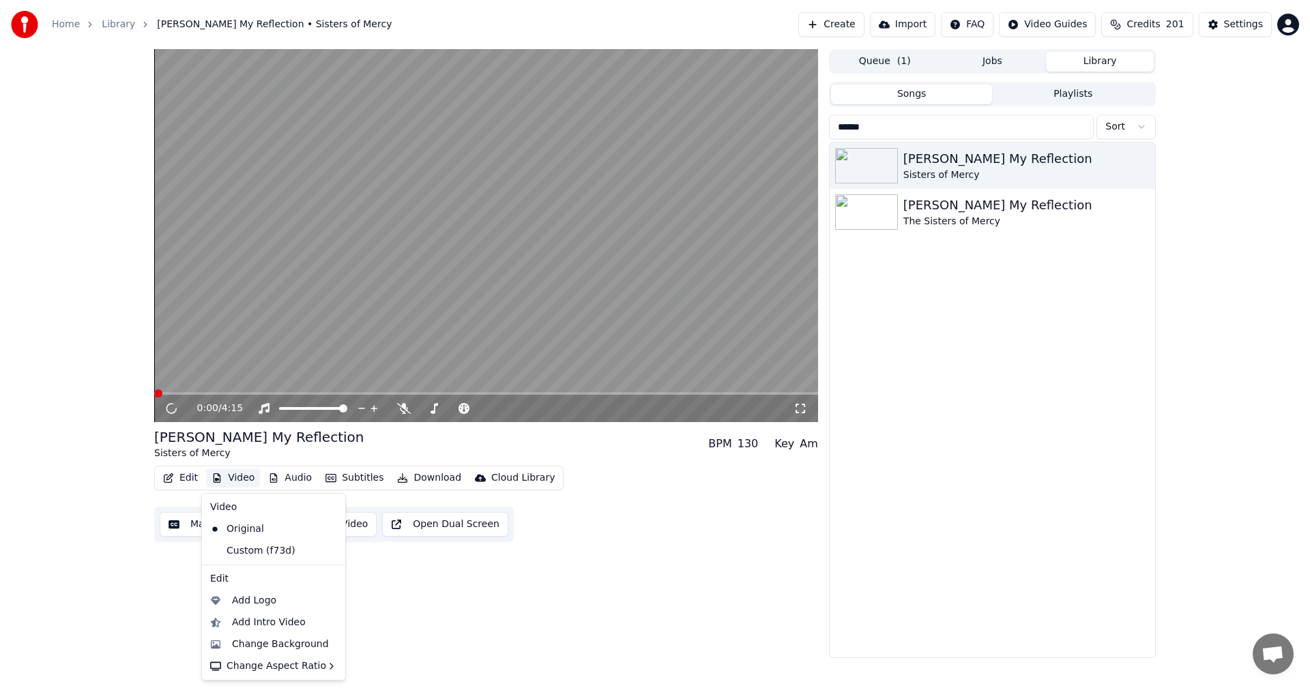
click at [237, 476] on button "Video" at bounding box center [233, 478] width 54 height 19
click at [269, 551] on div "Custom (f73d)" at bounding box center [263, 551] width 117 height 22
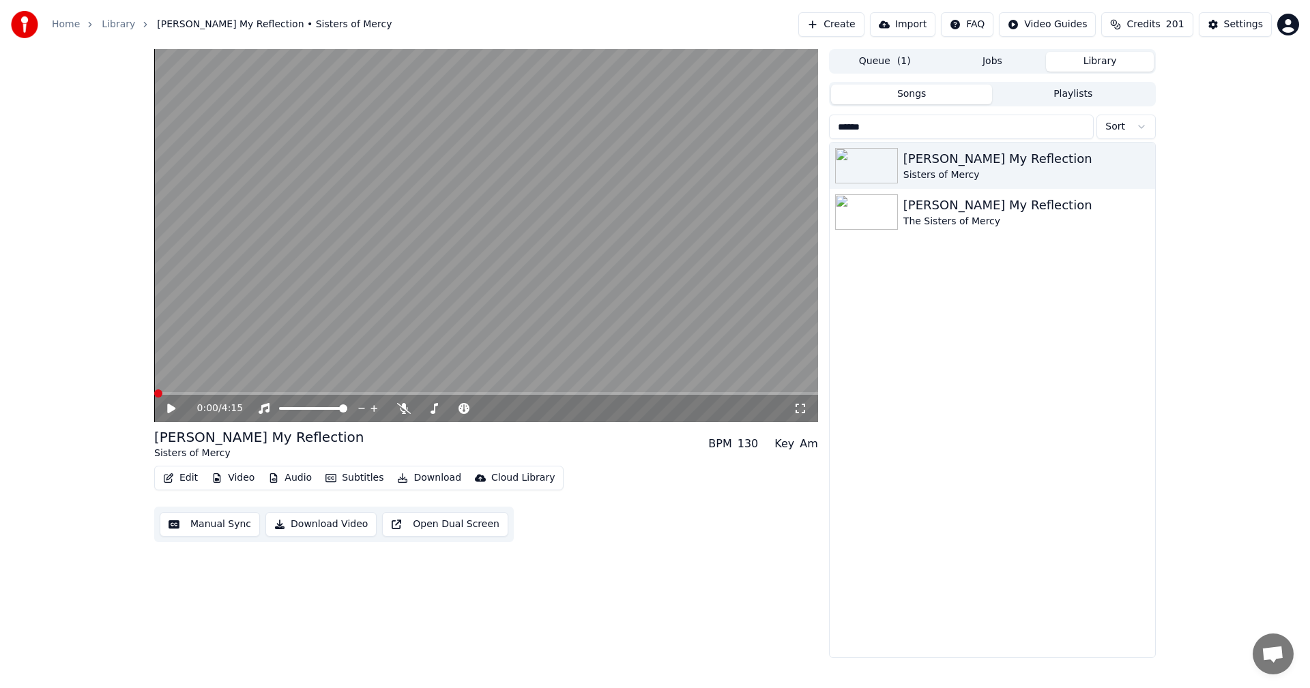
click at [441, 478] on button "Download" at bounding box center [429, 478] width 75 height 19
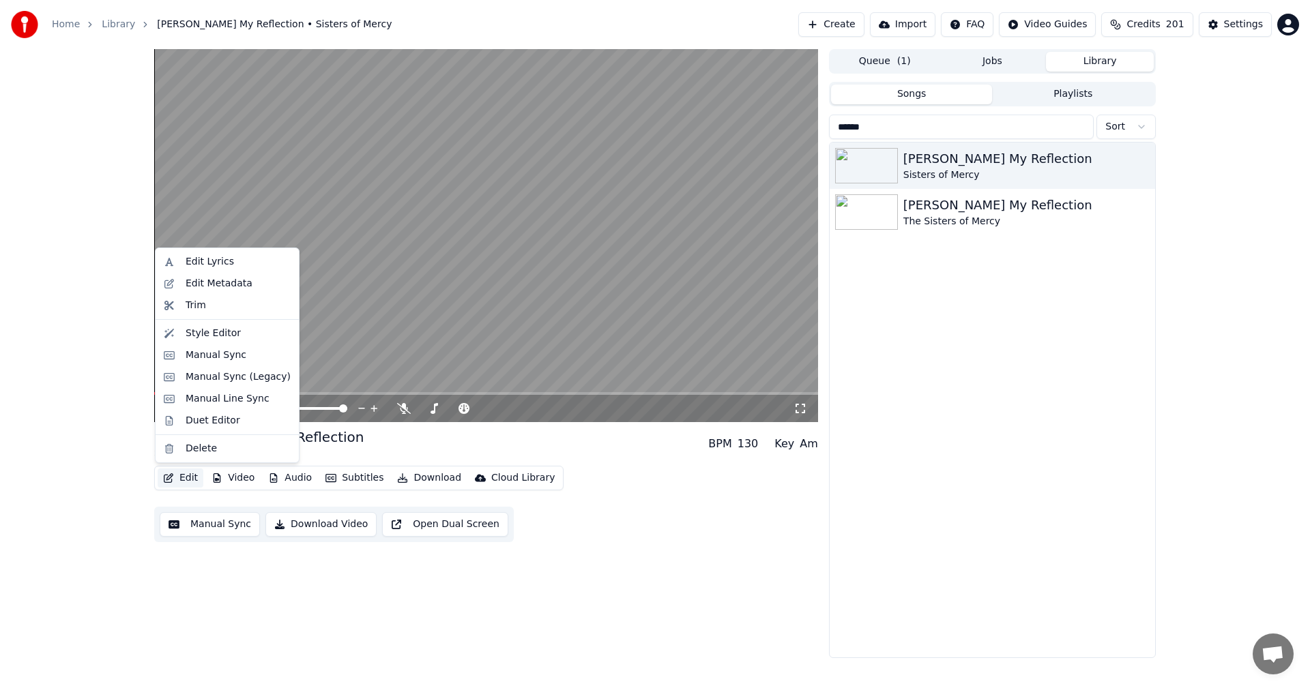
click at [426, 368] on video at bounding box center [486, 235] width 664 height 373
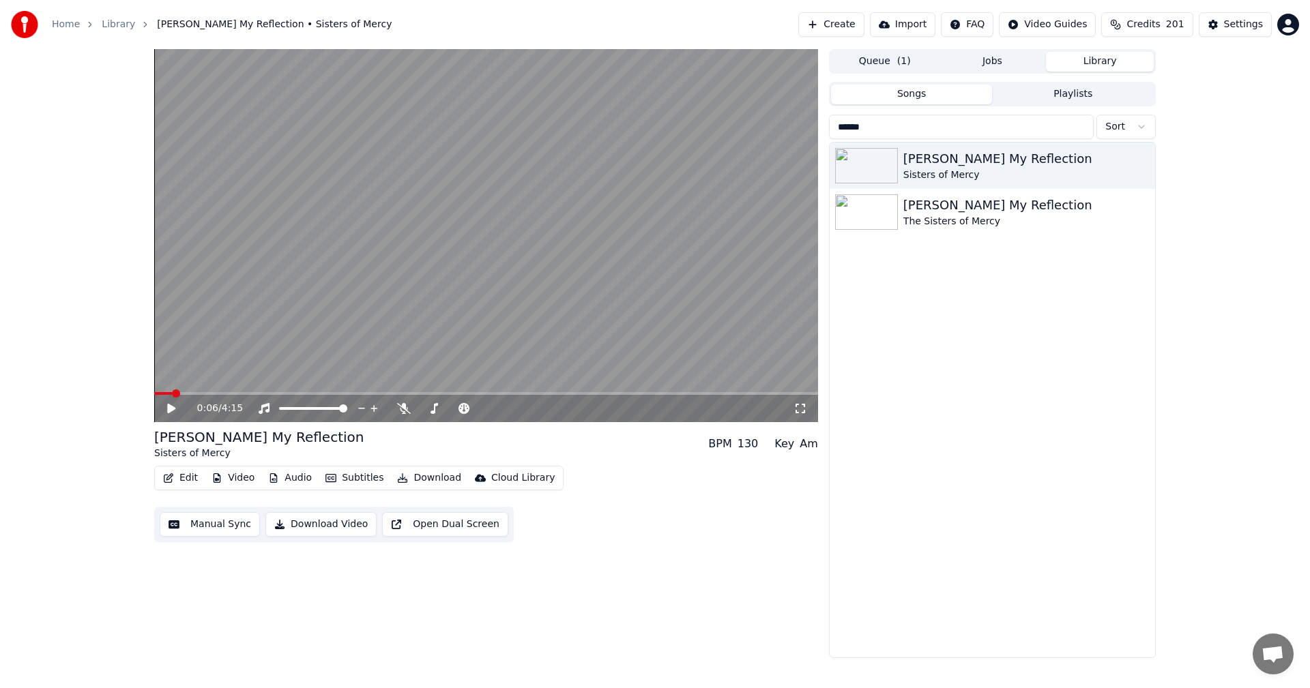
click at [165, 409] on icon at bounding box center [181, 408] width 32 height 11
click at [166, 410] on icon at bounding box center [181, 408] width 32 height 11
click at [434, 474] on button "Download" at bounding box center [429, 478] width 75 height 19
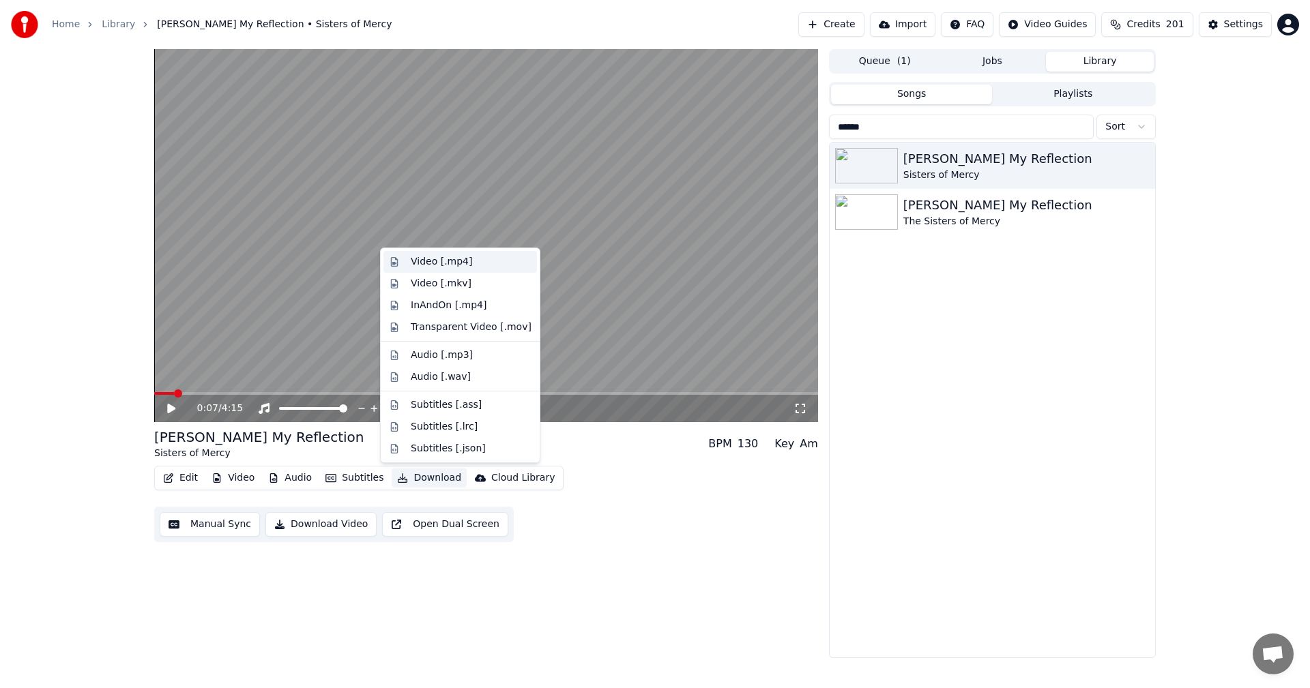
click at [494, 271] on div "Video [.mp4]" at bounding box center [460, 262] width 154 height 22
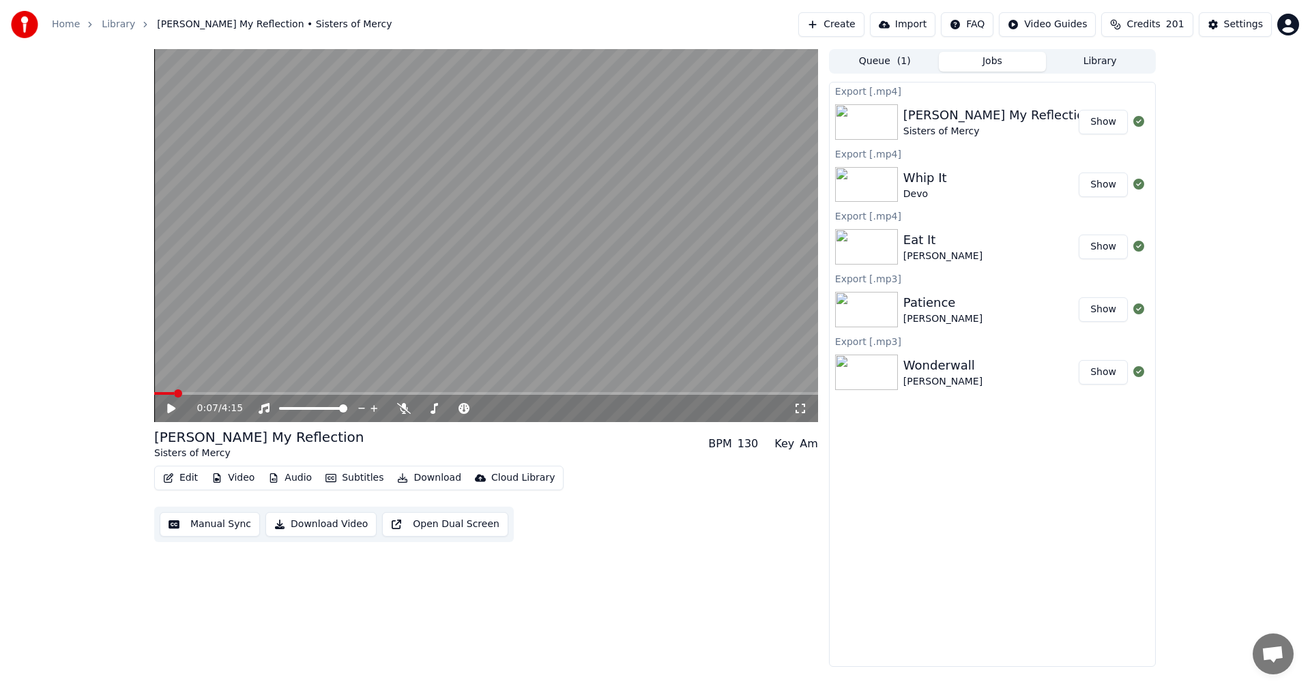
click at [1148, 16] on button "Credits 201" at bounding box center [1146, 24] width 91 height 25
click at [1158, 177] on button "Refresh" at bounding box center [1155, 189] width 70 height 25
click at [864, 30] on button "Create" at bounding box center [831, 24] width 66 height 25
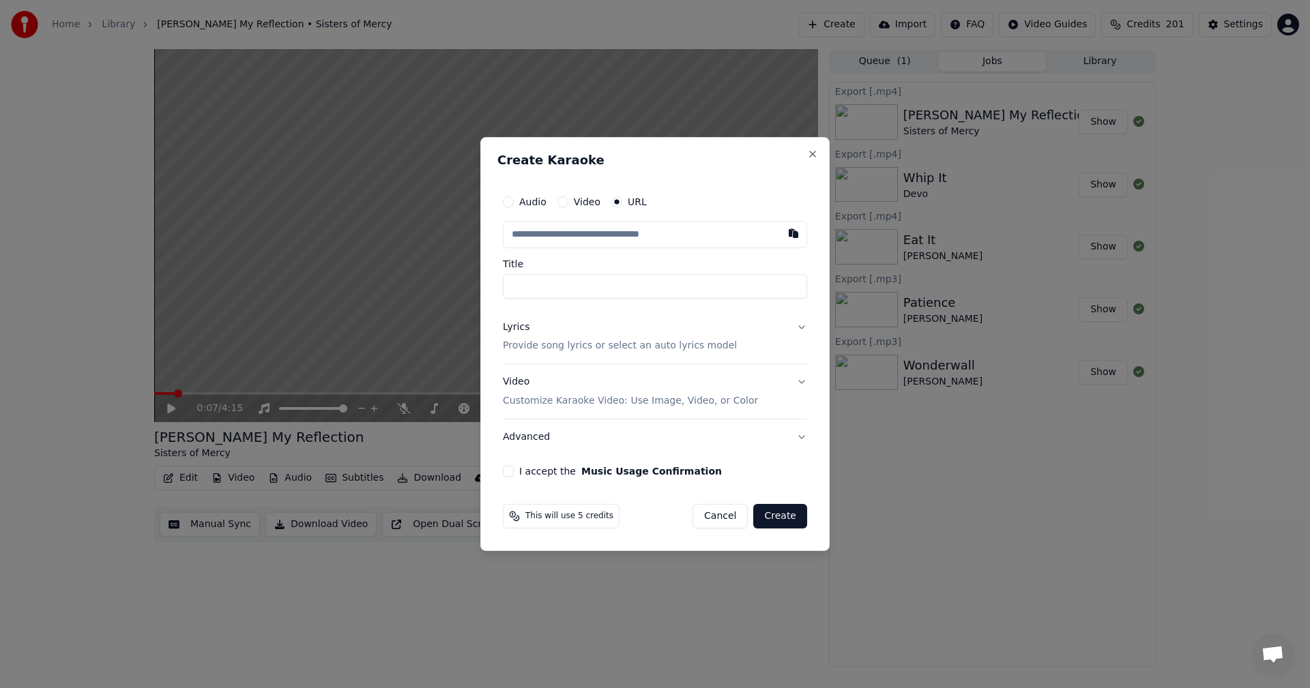
click at [619, 235] on input "text" at bounding box center [655, 234] width 304 height 27
paste input "**********"
type input "**********"
type input "******"
type input "**********"
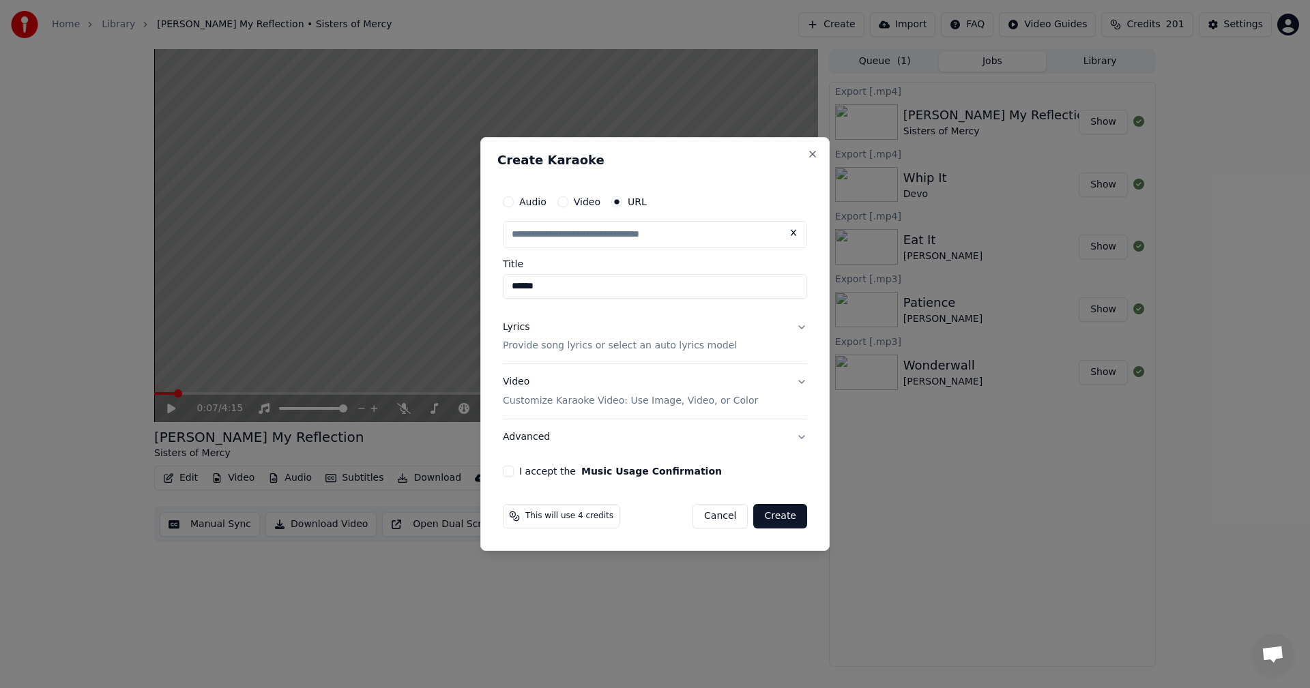
click at [572, 343] on p "Provide song lyrics or select an auto lyrics model" at bounding box center [620, 347] width 234 height 14
type input "**********"
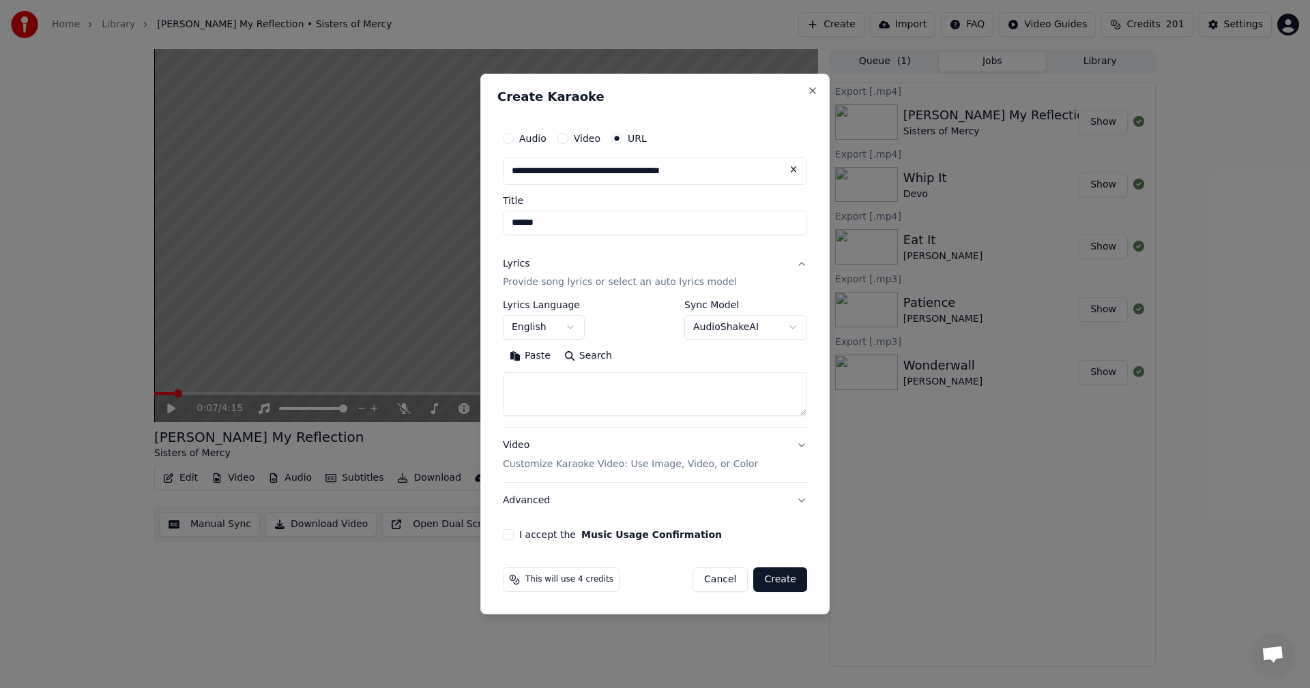
click at [569, 330] on button "English" at bounding box center [544, 328] width 82 height 25
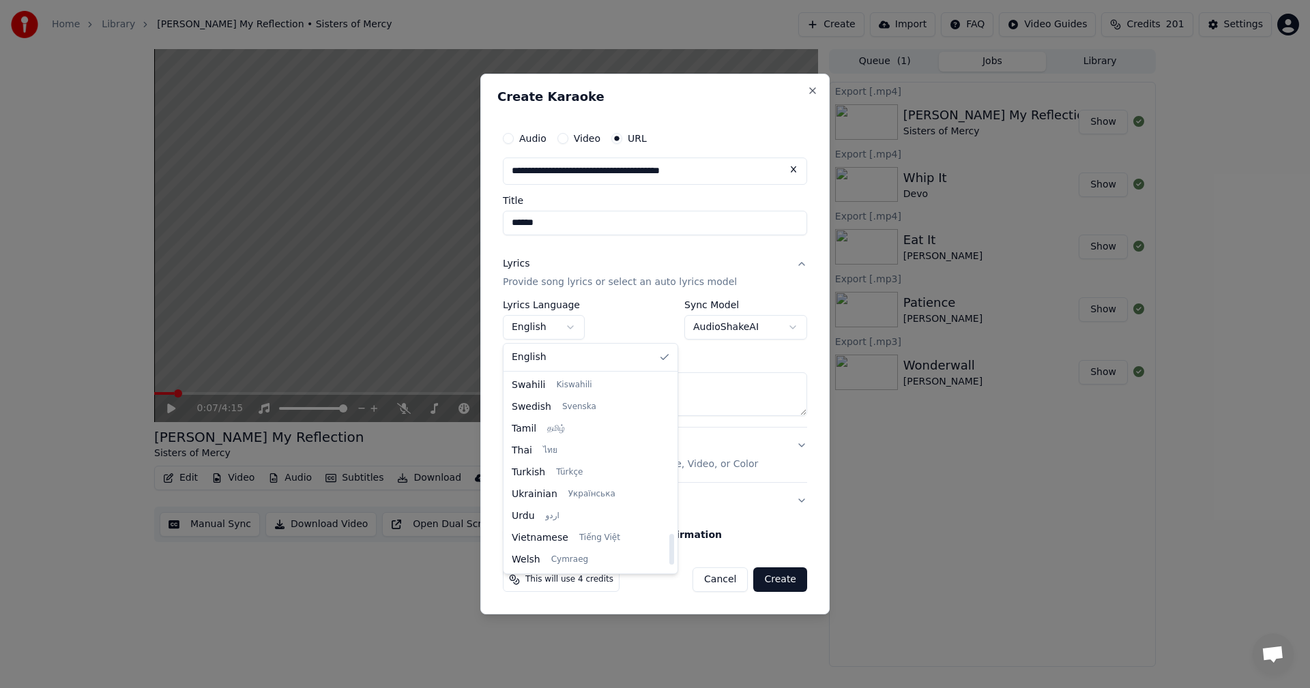
scroll to position [979, 0]
select select "**"
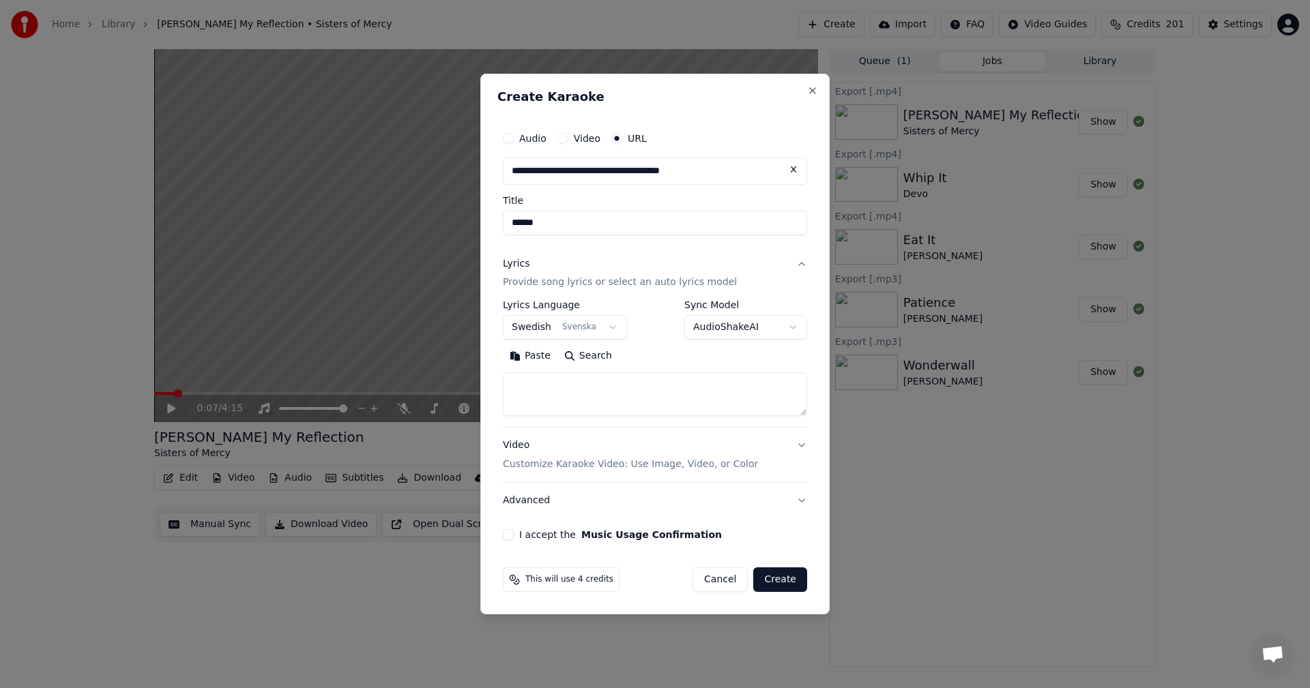
click at [646, 396] on textarea at bounding box center [655, 395] width 304 height 44
click at [579, 386] on textarea at bounding box center [655, 395] width 304 height 44
paste textarea "**********"
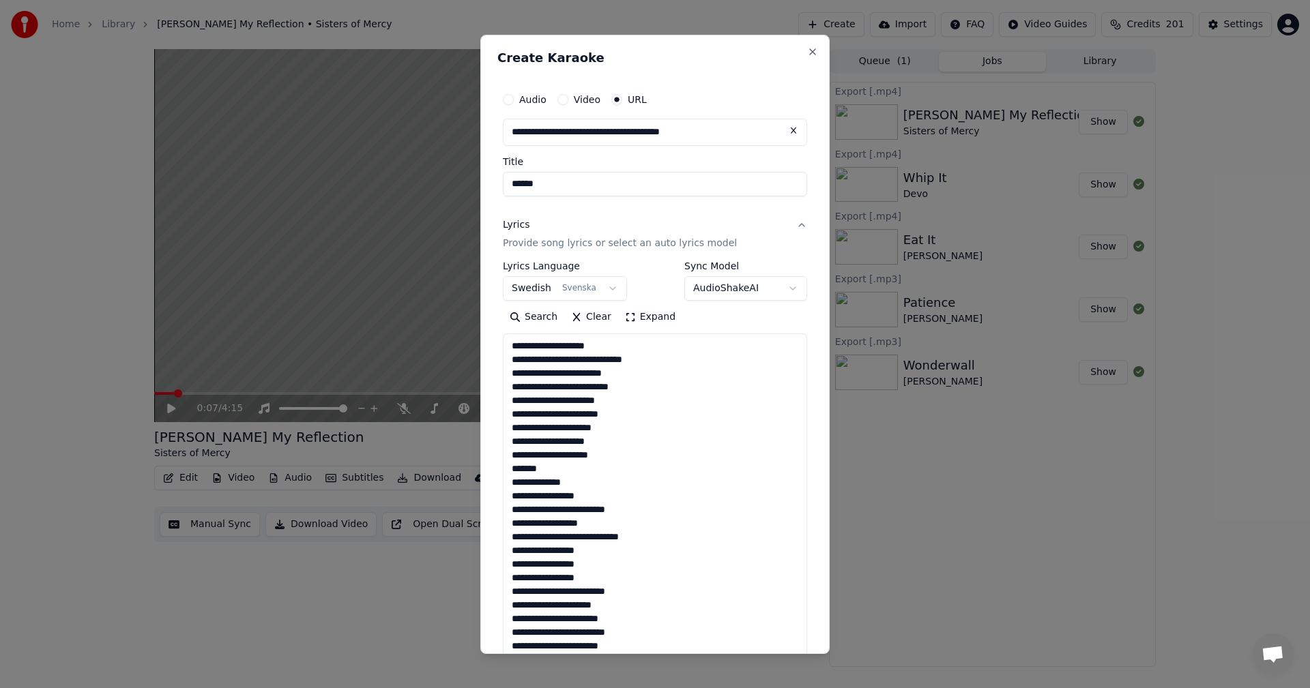
scroll to position [795, 0]
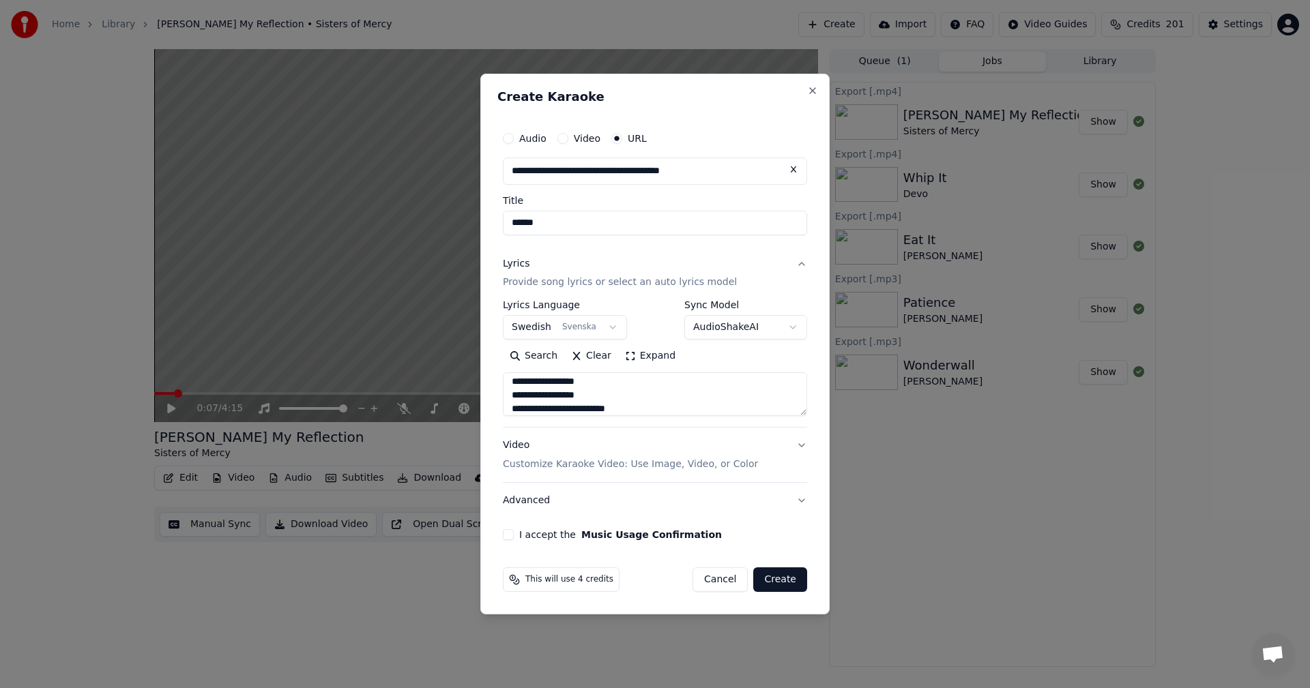
type textarea "**********"
click at [508, 536] on button "I accept the Music Usage Confirmation" at bounding box center [508, 534] width 11 height 11
click at [794, 577] on button "Create" at bounding box center [780, 580] width 54 height 25
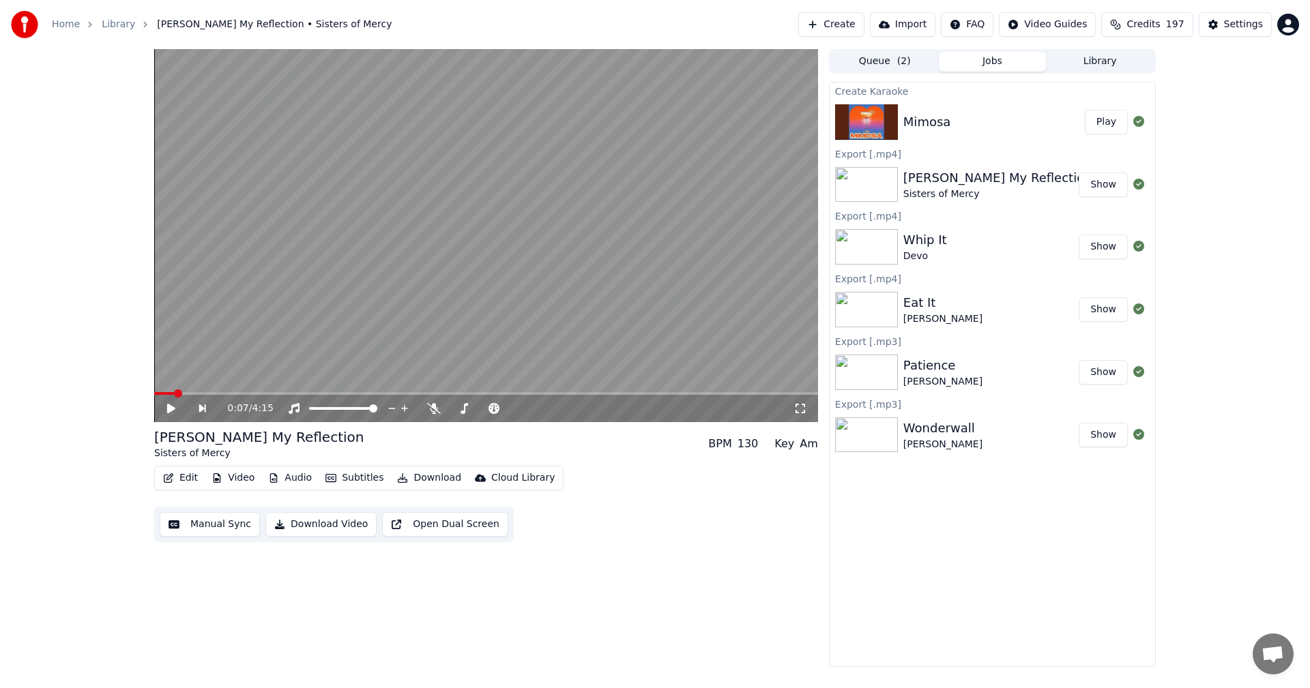
click at [946, 126] on div "Mimosa" at bounding box center [927, 122] width 48 height 19
click at [1112, 136] on div "Mimosa Play" at bounding box center [992, 122] width 325 height 46
click at [1105, 121] on button "Play" at bounding box center [1106, 122] width 43 height 25
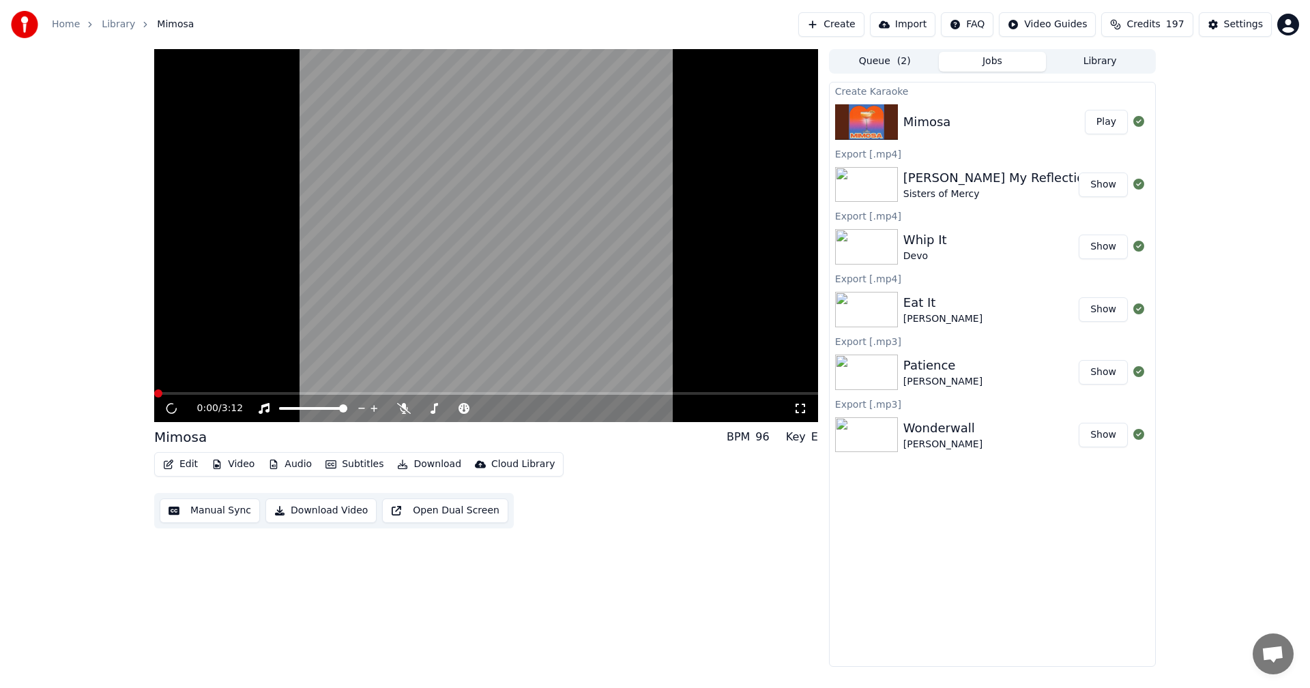
click at [233, 466] on button "Video" at bounding box center [233, 464] width 54 height 19
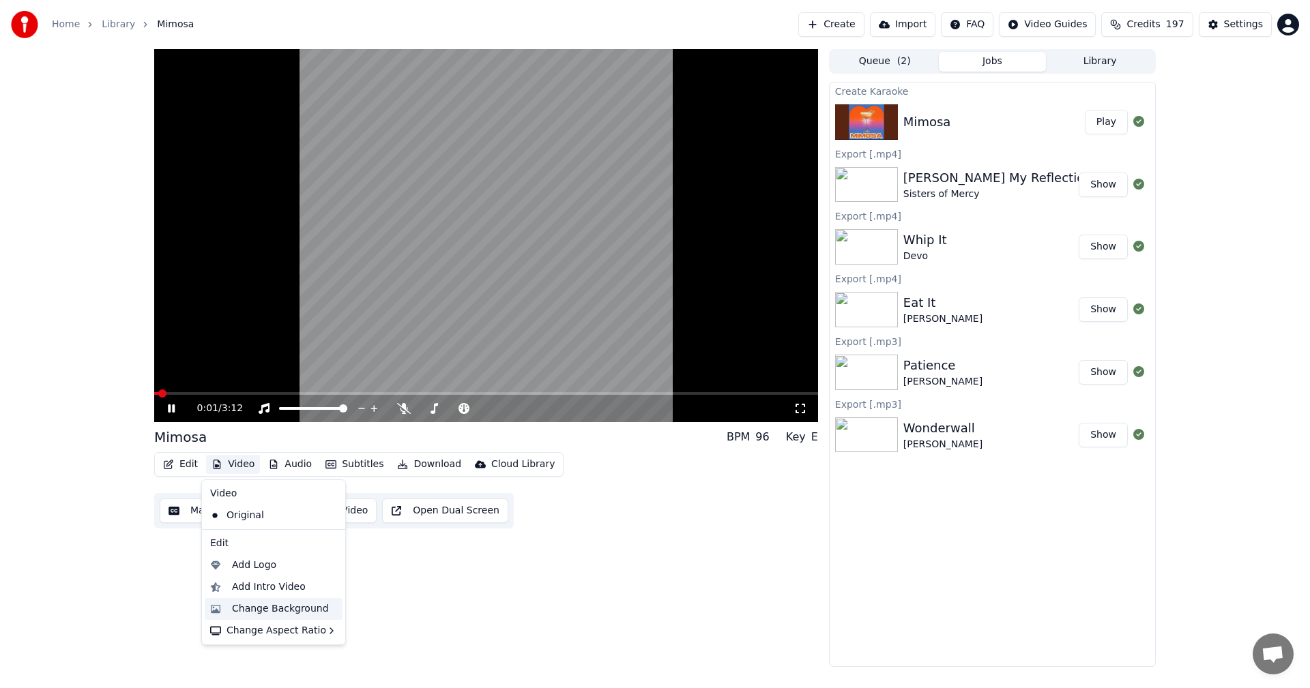
click at [279, 603] on div "Change Background" at bounding box center [280, 609] width 97 height 14
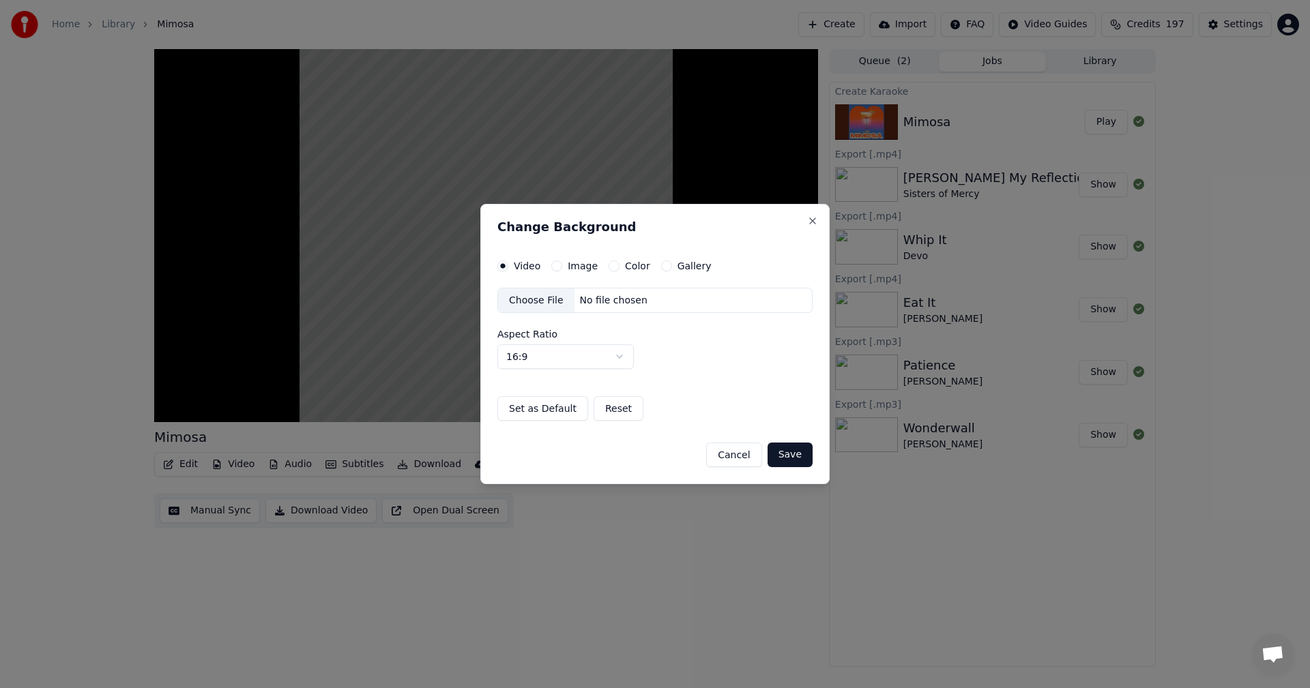
click at [610, 265] on button "Color" at bounding box center [614, 266] width 11 height 11
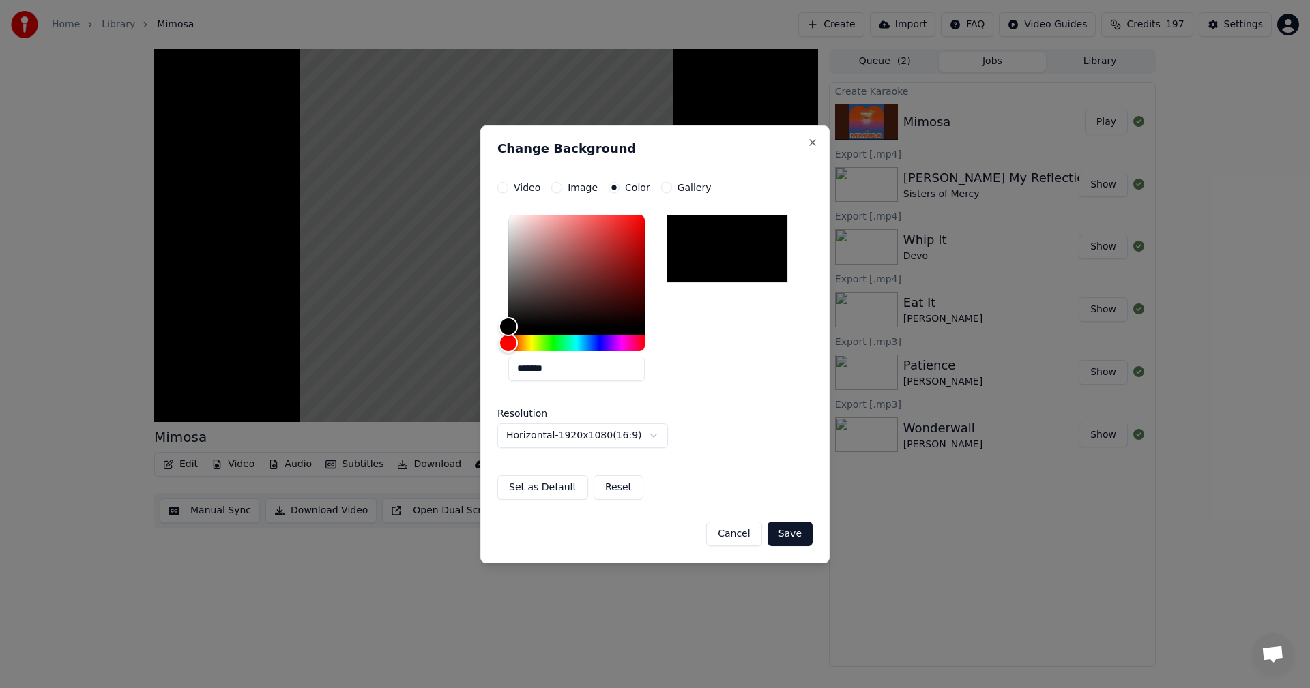
click at [796, 529] on button "Save" at bounding box center [790, 534] width 45 height 25
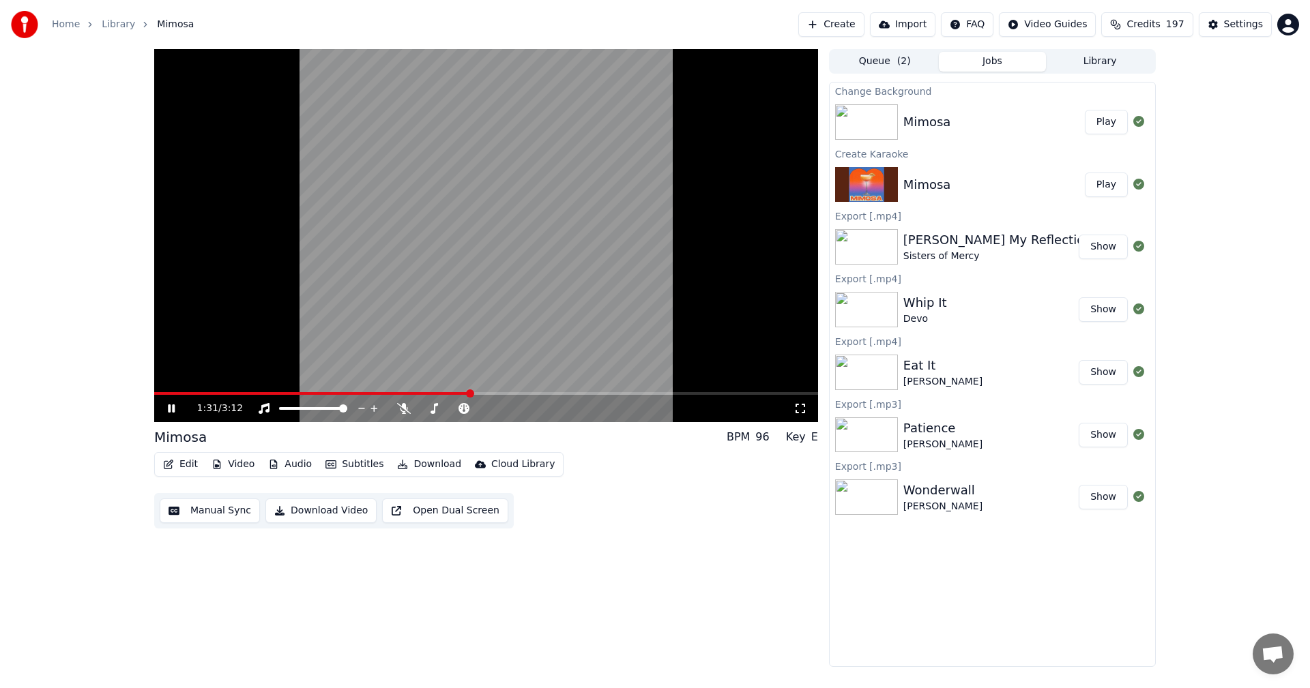
click at [624, 392] on span at bounding box center [486, 393] width 664 height 3
click at [715, 392] on span at bounding box center [486, 393] width 664 height 3
click at [754, 392] on span at bounding box center [486, 393] width 664 height 3
click at [777, 394] on span at bounding box center [486, 393] width 664 height 3
click at [1118, 125] on button "Play" at bounding box center [1106, 122] width 43 height 25
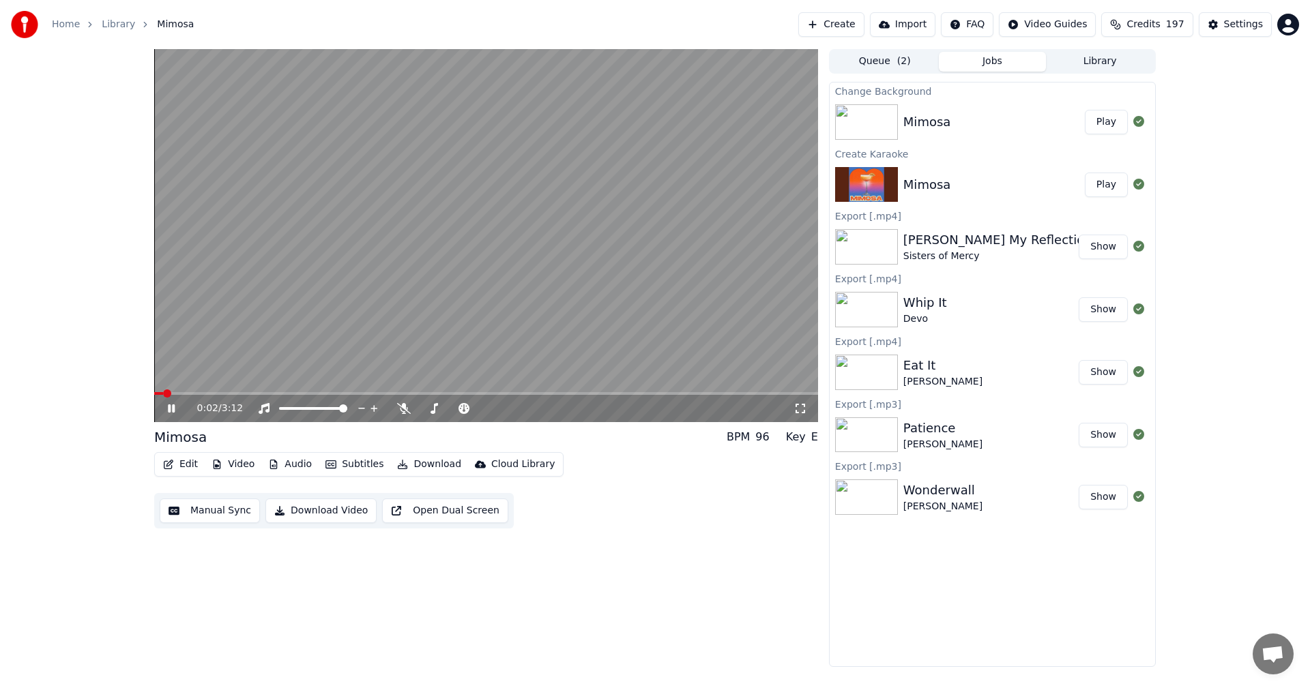
click at [400, 393] on span at bounding box center [486, 393] width 664 height 3
click at [425, 458] on button "Download" at bounding box center [429, 464] width 75 height 19
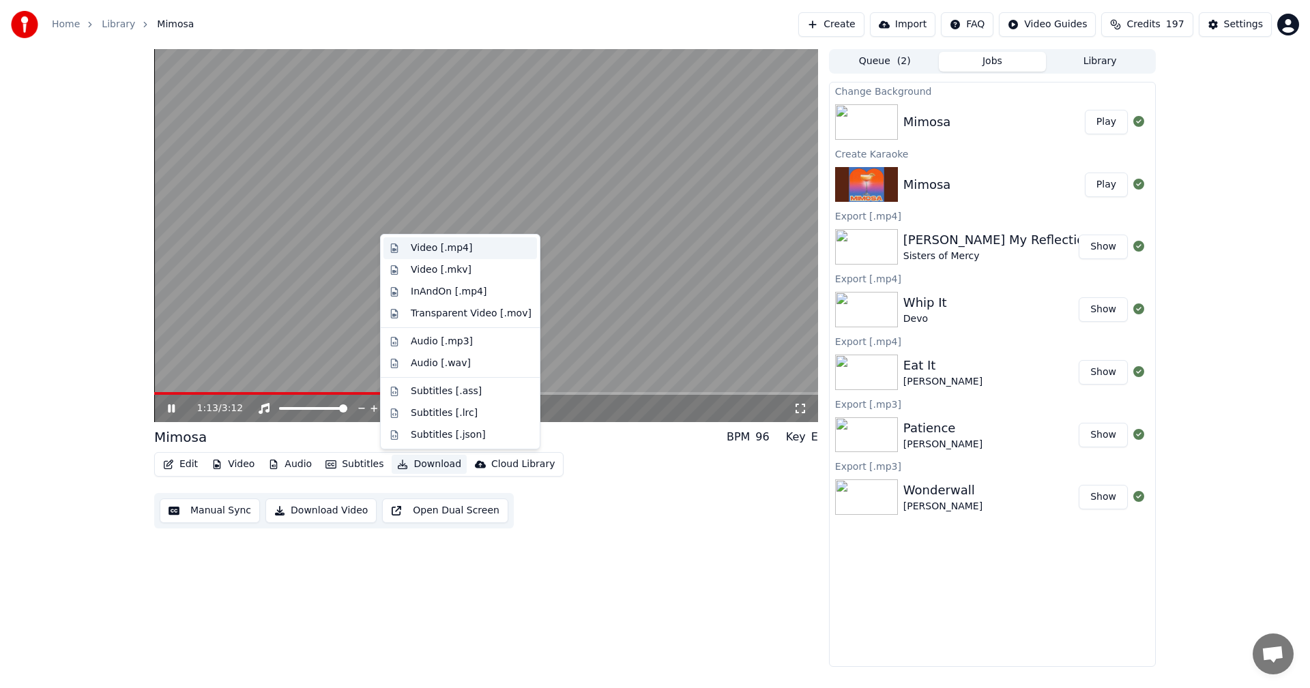
click at [476, 247] on div "Video [.mp4]" at bounding box center [471, 249] width 121 height 14
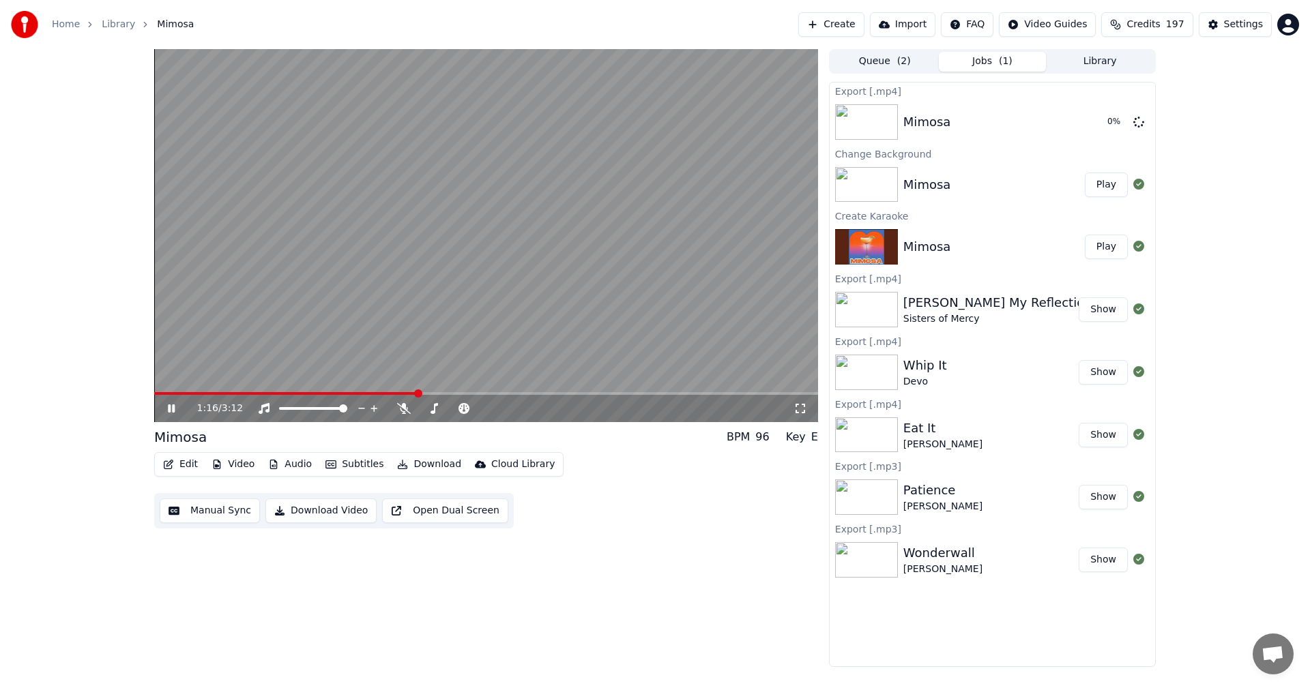
click at [166, 408] on icon at bounding box center [181, 408] width 32 height 11
click at [1180, 31] on span "197" at bounding box center [1175, 25] width 18 height 14
click at [1172, 177] on button "Refresh" at bounding box center [1155, 189] width 70 height 25
click at [669, 546] on div "1:16 / 3:12 Mimosa BPM 96 Key E Edit Video Audio Subtitles Download Cloud Libra…" at bounding box center [486, 358] width 664 height 618
click at [170, 409] on icon at bounding box center [171, 409] width 8 height 10
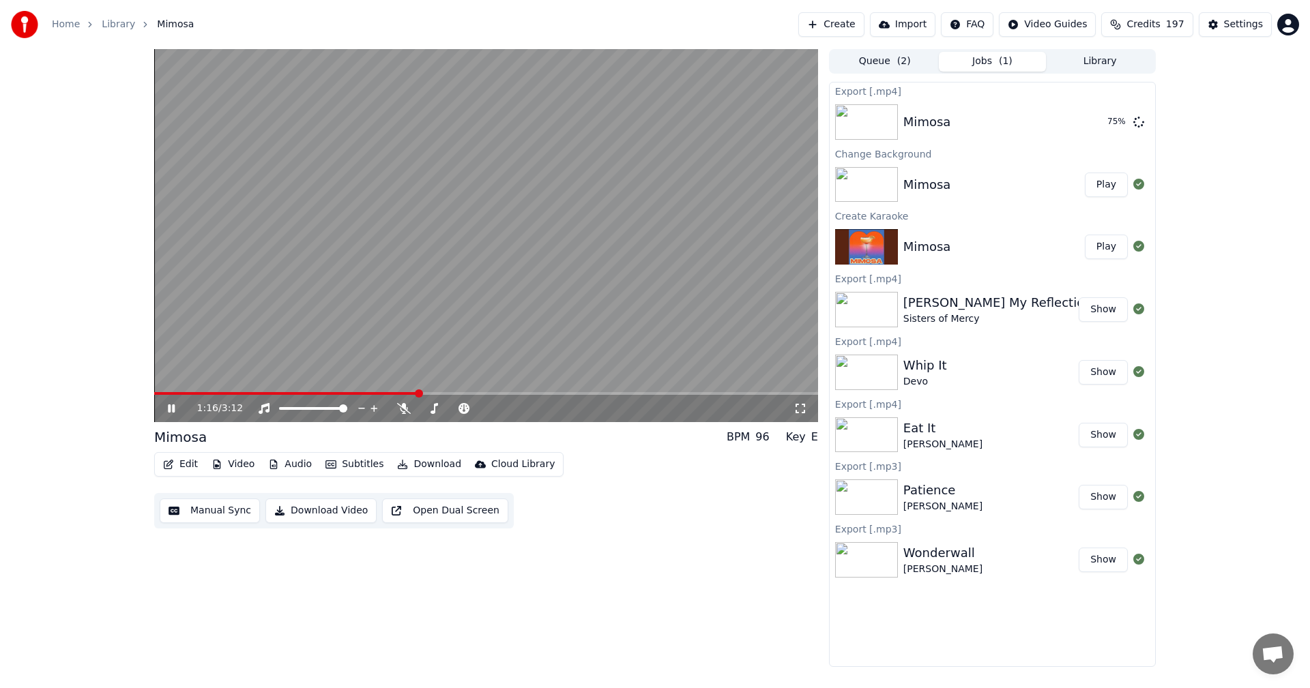
click at [170, 409] on icon at bounding box center [171, 409] width 7 height 8
click at [1192, 231] on div "1:16 / 3:12 Mimosa BPM 96 Key E Edit Video Audio Subtitles Download Cloud Libra…" at bounding box center [655, 358] width 1310 height 618
click at [1161, 33] on button "Credits 197" at bounding box center [1146, 24] width 91 height 25
click at [1161, 152] on button "Refresh" at bounding box center [1155, 164] width 70 height 25
